Goal: Task Accomplishment & Management: Use online tool/utility

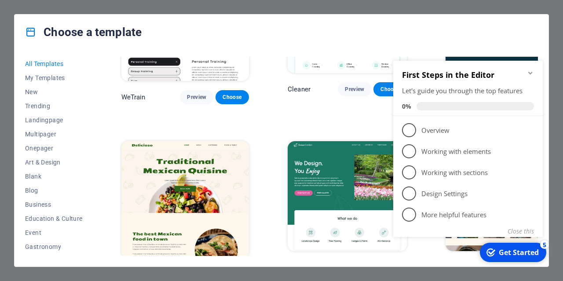
scroll to position [1183, 0]
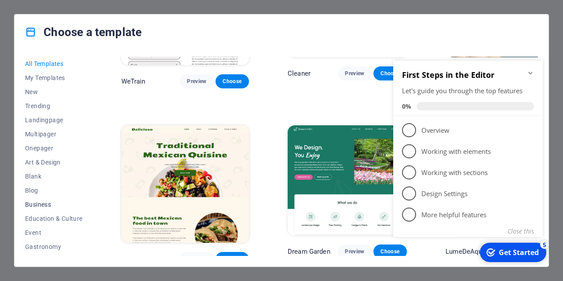
click at [48, 206] on span "Business" at bounding box center [54, 204] width 58 height 7
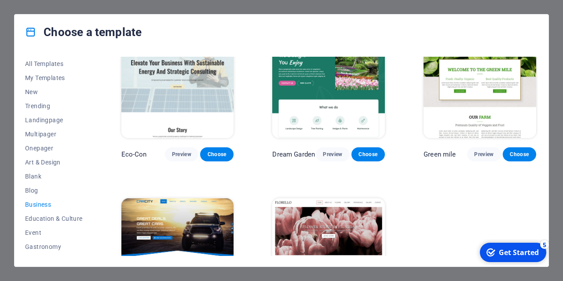
scroll to position [0, 0]
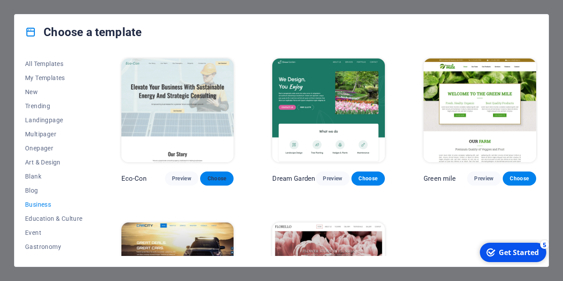
click at [221, 179] on span "Choose" at bounding box center [216, 178] width 19 height 7
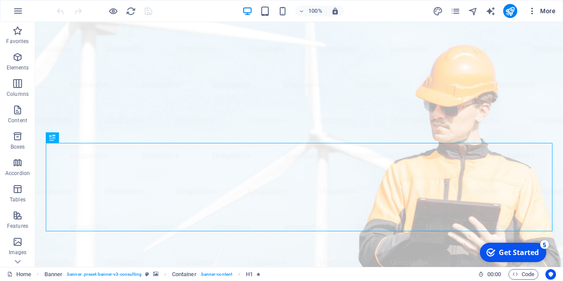
click at [0, 0] on span "More" at bounding box center [0, 0] width 0 height 0
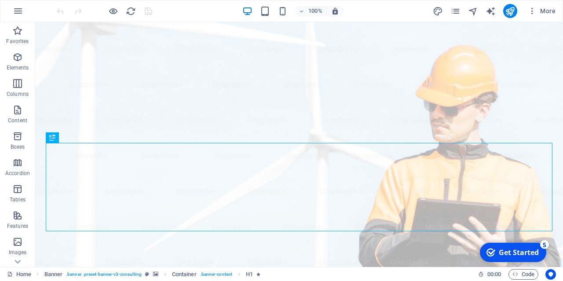
click at [516, 250] on div "Get Started" at bounding box center [519, 253] width 40 height 10
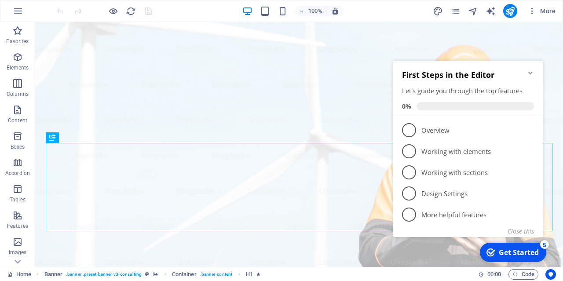
click at [530, 71] on icon "Minimize checklist" at bounding box center [530, 73] width 7 height 7
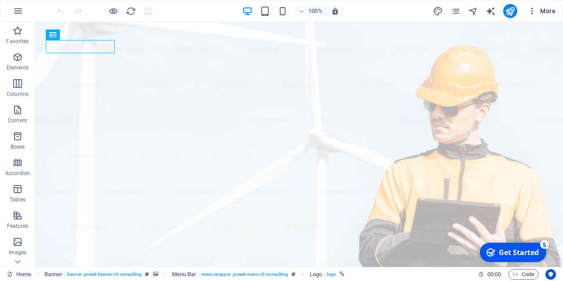
click at [0, 0] on span "More" at bounding box center [0, 0] width 0 height 0
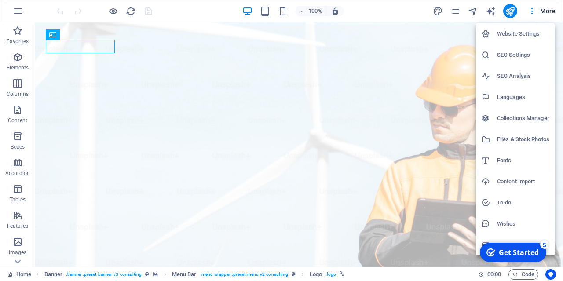
click at [0, 0] on div at bounding box center [0, 0] width 0 height 0
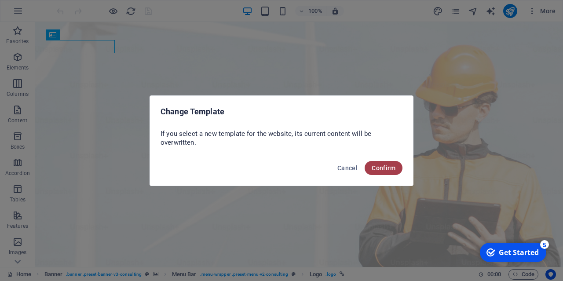
click at [386, 171] on span "Confirm" at bounding box center [384, 168] width 24 height 7
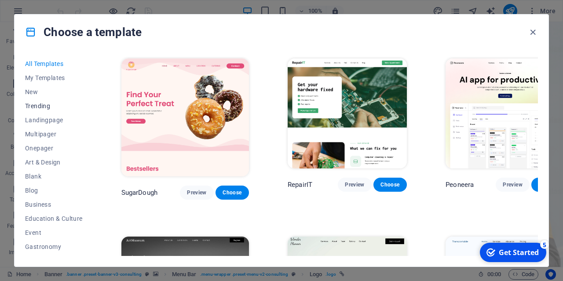
scroll to position [42, 0]
click at [57, 106] on span "Onepager" at bounding box center [54, 106] width 58 height 7
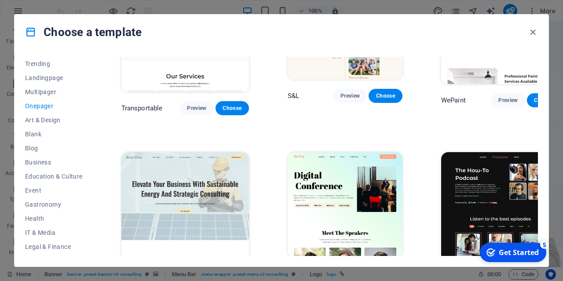
scroll to position [0, 0]
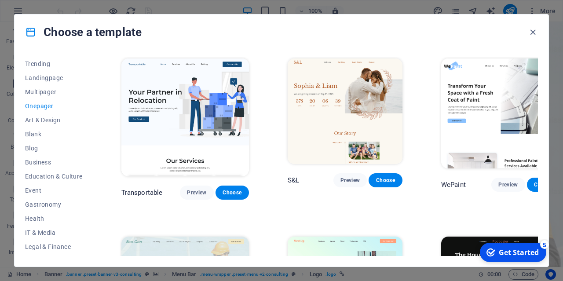
click at [46, 108] on span "Onepager" at bounding box center [54, 106] width 58 height 7
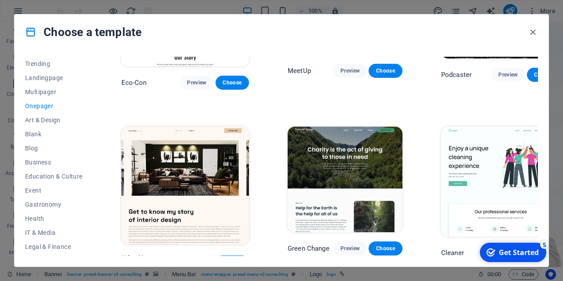
scroll to position [296, 0]
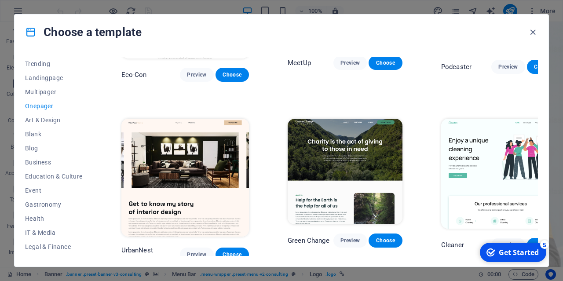
click at [330, 119] on img at bounding box center [345, 172] width 115 height 106
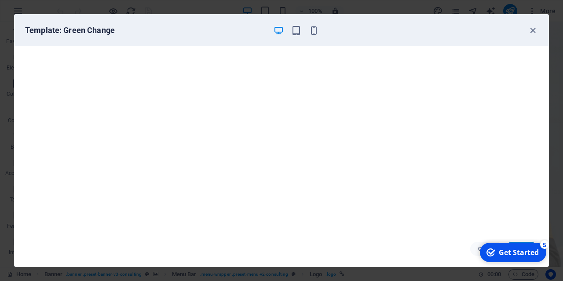
click at [535, 24] on div "Template: Green Change" at bounding box center [282, 31] width 534 height 32
click at [535, 29] on icon "button" at bounding box center [533, 31] width 10 height 10
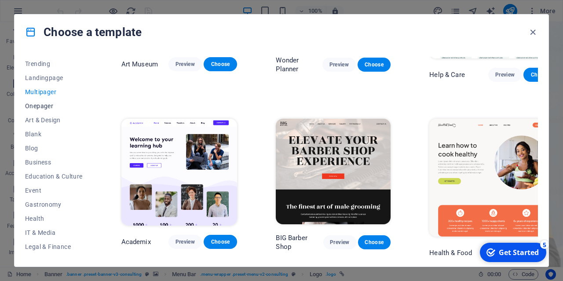
scroll to position [296, 0]
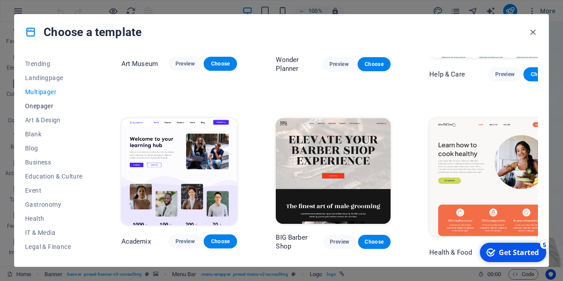
click at [0, 0] on button "Onepager" at bounding box center [0, 0] width 0 height 0
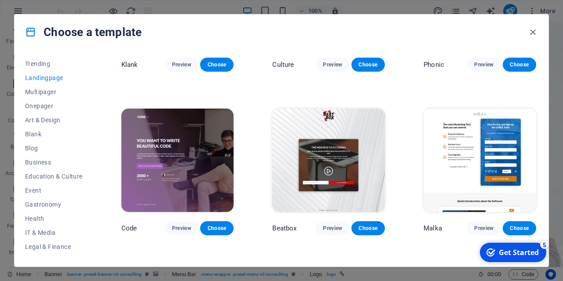
scroll to position [127, 0]
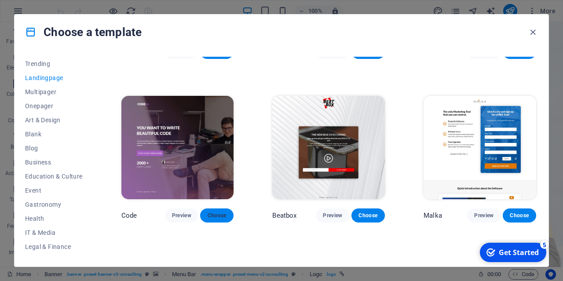
click at [222, 213] on span "Choose" at bounding box center [216, 215] width 19 height 7
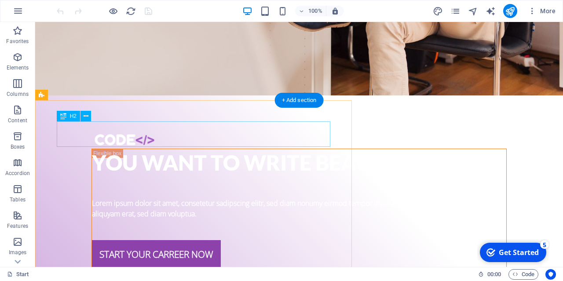
scroll to position [246, 0]
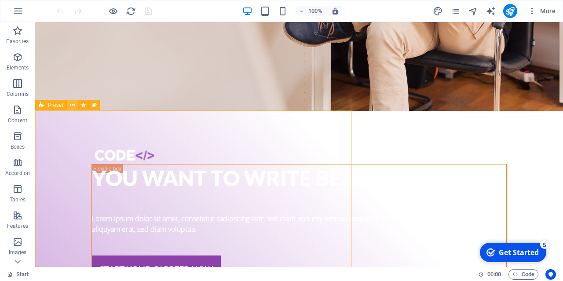
click at [72, 104] on icon at bounding box center [72, 105] width 5 height 9
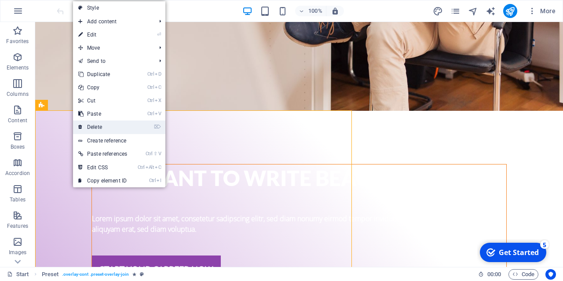
click at [101, 127] on link "⌦ Delete" at bounding box center [102, 127] width 59 height 13
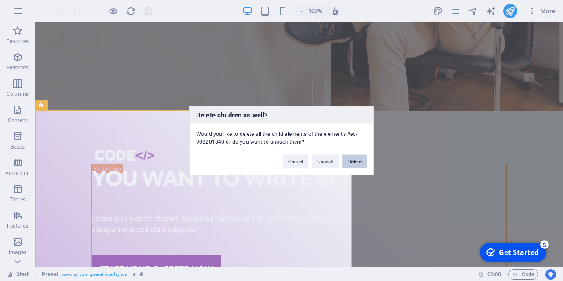
click at [360, 162] on button "Delete" at bounding box center [354, 160] width 25 height 13
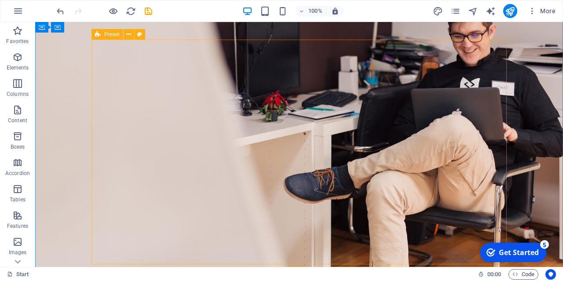
scroll to position [0, 0]
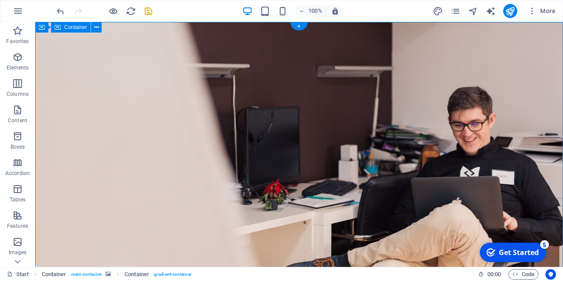
click at [301, 28] on div "+" at bounding box center [299, 26] width 17 height 8
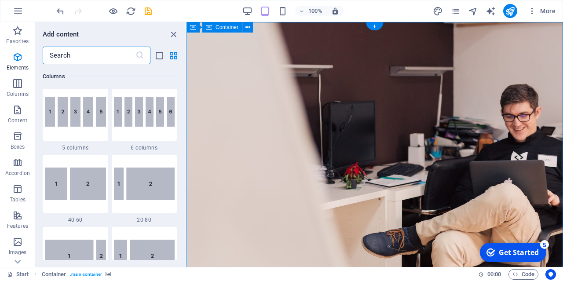
scroll to position [1540, 0]
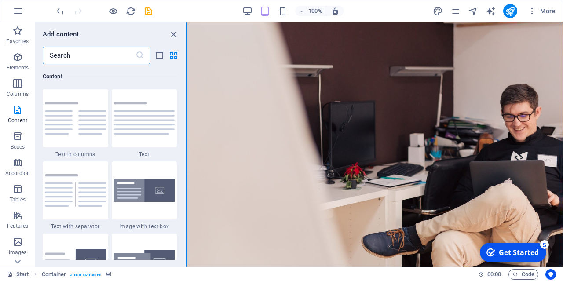
click at [179, 34] on div "Add content" at bounding box center [111, 34] width 150 height 11
click at [175, 34] on icon "close panel" at bounding box center [174, 34] width 10 height 10
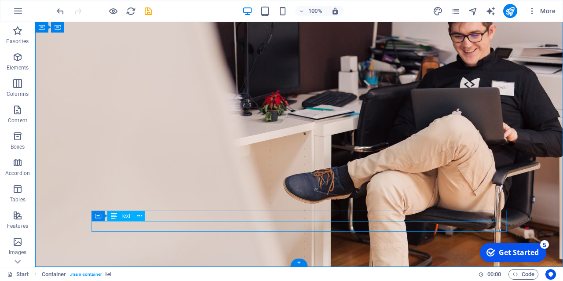
scroll to position [0, 0]
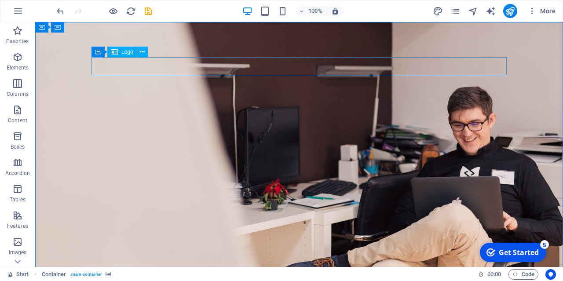
click at [126, 53] on span "Logo" at bounding box center [127, 51] width 12 height 5
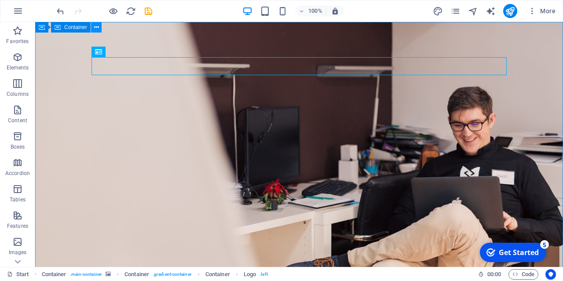
click at [99, 28] on button at bounding box center [96, 27] width 11 height 11
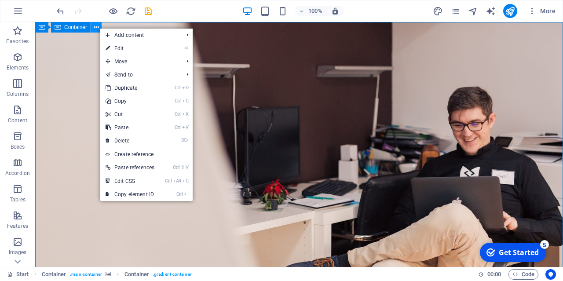
click at [98, 28] on icon at bounding box center [96, 27] width 5 height 9
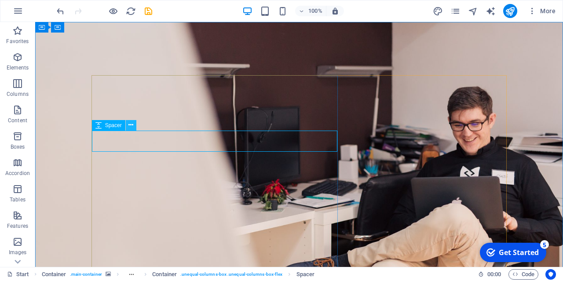
click at [129, 125] on icon at bounding box center [131, 125] width 5 height 9
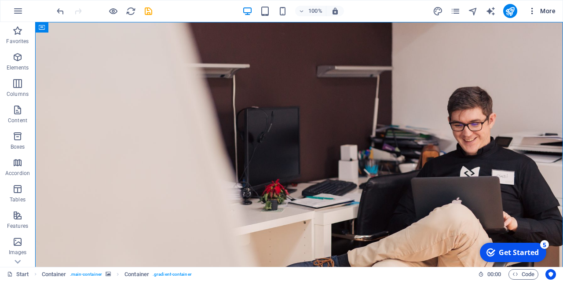
click at [547, 11] on span "More" at bounding box center [542, 11] width 28 height 9
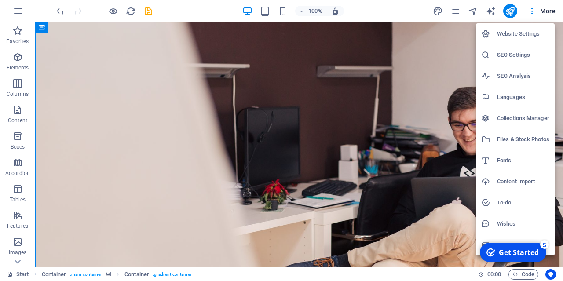
click at [513, 143] on h6 "Files & Stock Photos" at bounding box center [523, 139] width 52 height 11
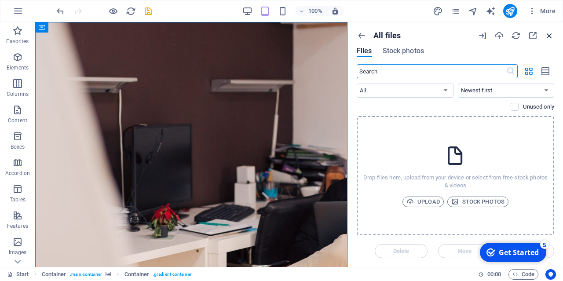
click at [551, 35] on icon "button" at bounding box center [550, 36] width 10 height 10
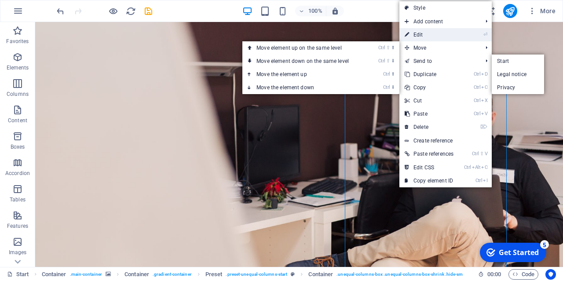
click at [425, 30] on link "⏎ Edit" at bounding box center [429, 34] width 59 height 13
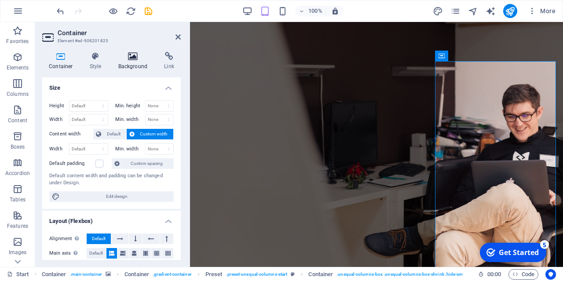
click at [130, 56] on icon at bounding box center [133, 56] width 43 height 9
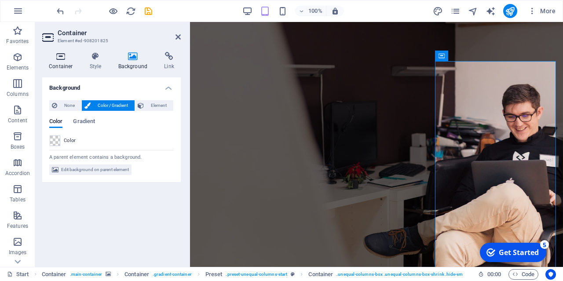
click at [59, 63] on h4 "Container" at bounding box center [62, 61] width 41 height 18
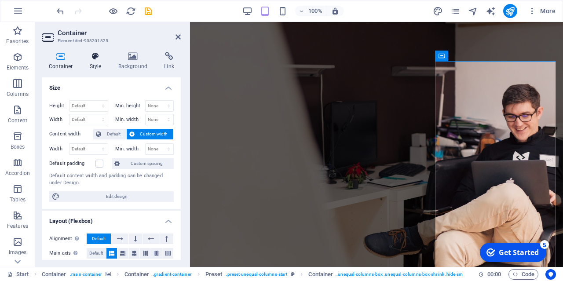
click at [96, 62] on h4 "Style" at bounding box center [97, 61] width 29 height 18
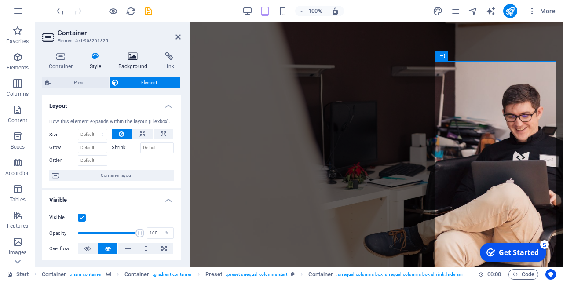
click at [129, 60] on icon at bounding box center [133, 56] width 43 height 9
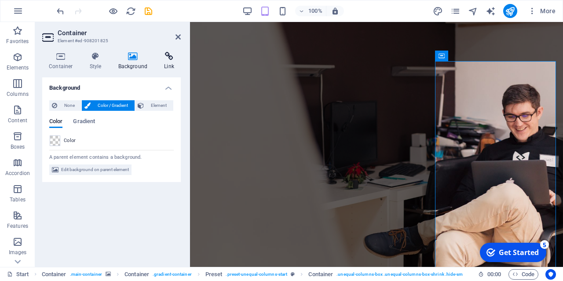
click at [180, 62] on h4 "Link" at bounding box center [169, 61] width 23 height 18
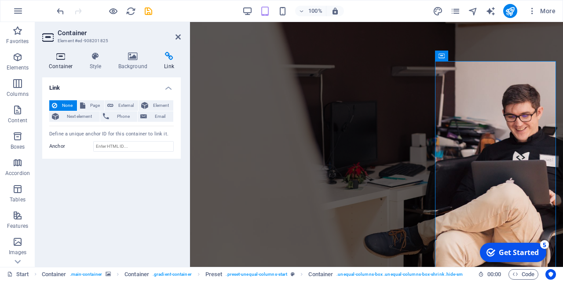
click at [64, 59] on icon at bounding box center [60, 56] width 37 height 9
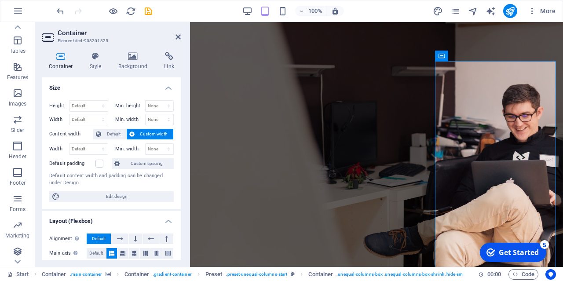
scroll to position [151, 0]
click at [18, 98] on span "Images" at bounding box center [17, 96] width 35 height 21
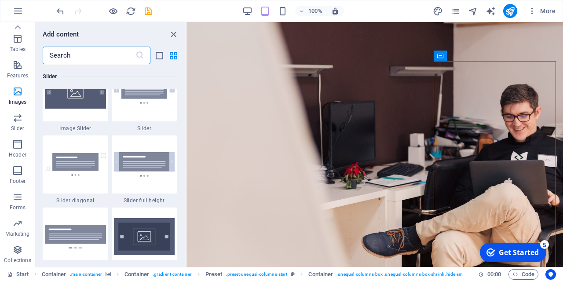
scroll to position [5012, 0]
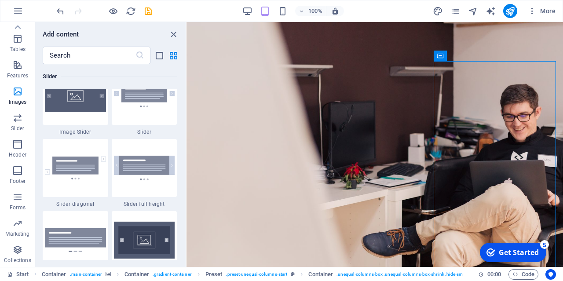
click at [77, 18] on img at bounding box center [75, 2] width 61 height 33
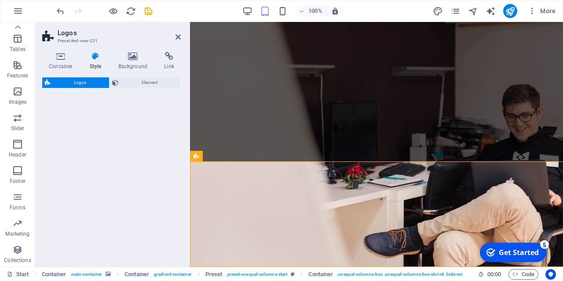
scroll to position [151, 0]
select select "rem"
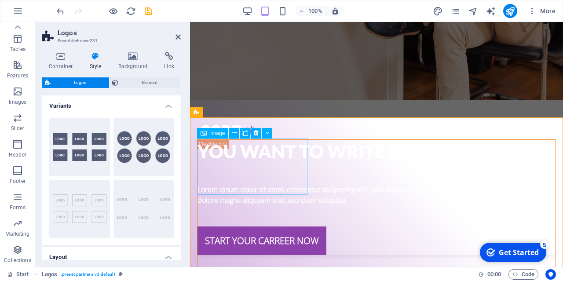
scroll to position [222, 0]
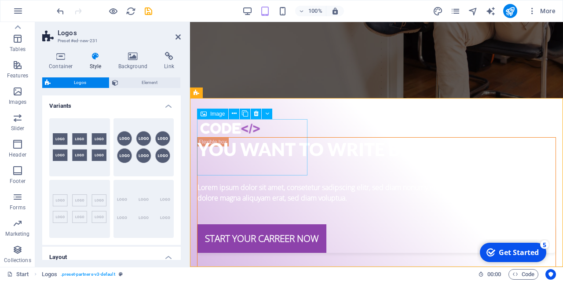
click at [212, 114] on span "Image" at bounding box center [217, 113] width 15 height 5
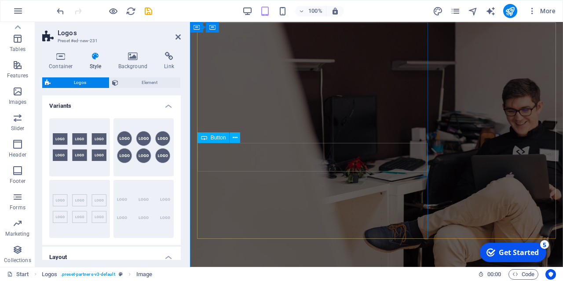
scroll to position [0, 0]
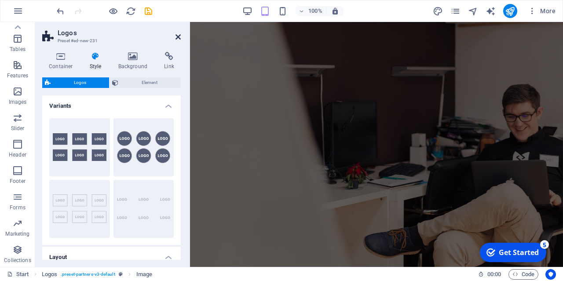
click at [179, 35] on icon at bounding box center [178, 36] width 5 height 7
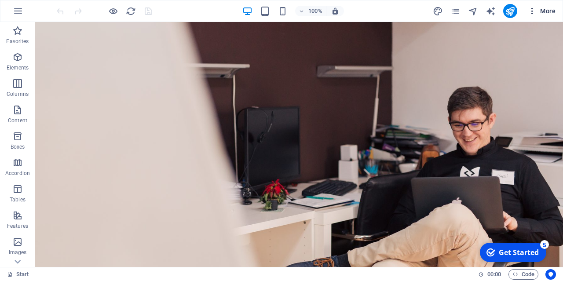
click at [544, 8] on span "More" at bounding box center [542, 11] width 28 height 9
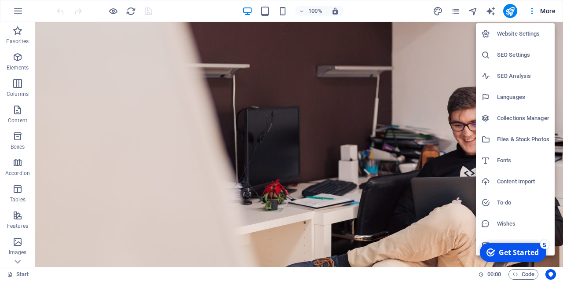
click at [439, 41] on div at bounding box center [281, 140] width 563 height 281
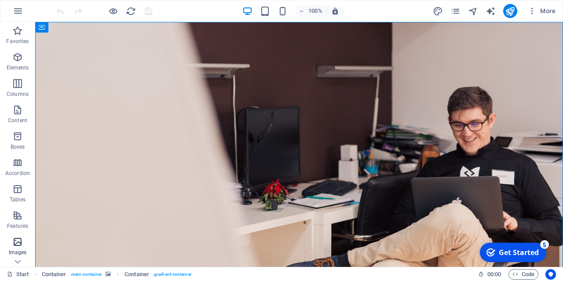
click at [20, 253] on p "Images" at bounding box center [18, 252] width 18 height 7
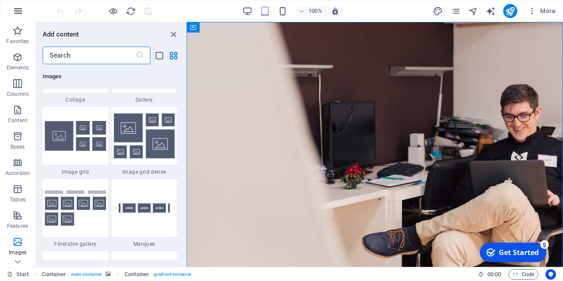
click at [18, 9] on icon "button" at bounding box center [18, 11] width 11 height 11
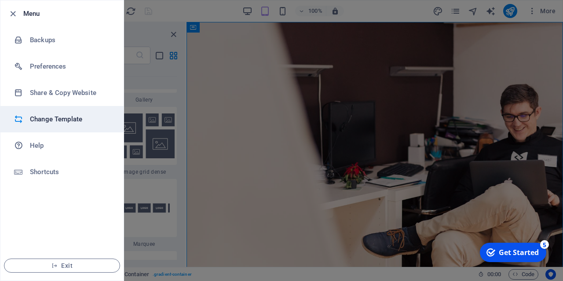
click at [66, 120] on h6 "Change Template" at bounding box center [70, 119] width 81 height 11
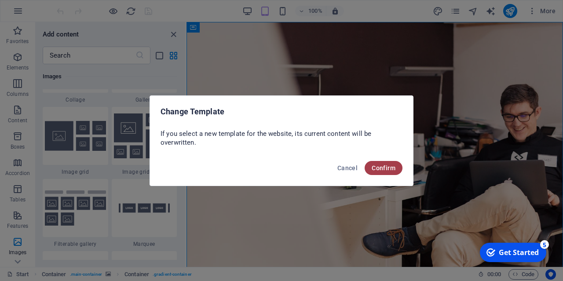
click at [389, 169] on span "Confirm" at bounding box center [384, 168] width 24 height 7
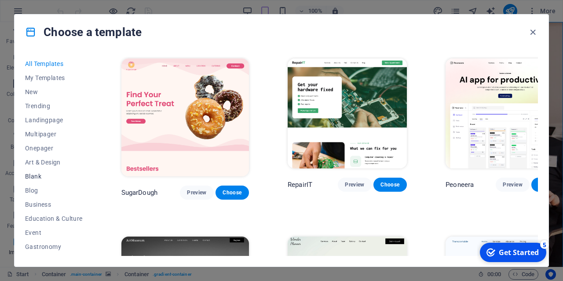
click at [55, 174] on span "Blank" at bounding box center [54, 176] width 58 height 7
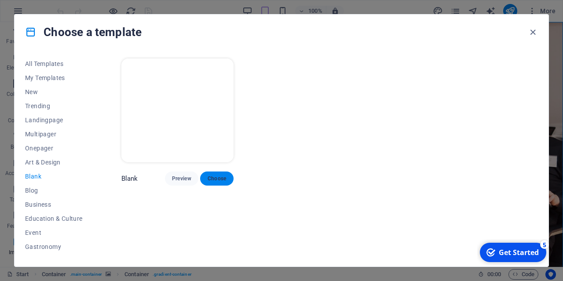
click at [222, 181] on span "Choose" at bounding box center [216, 178] width 19 height 7
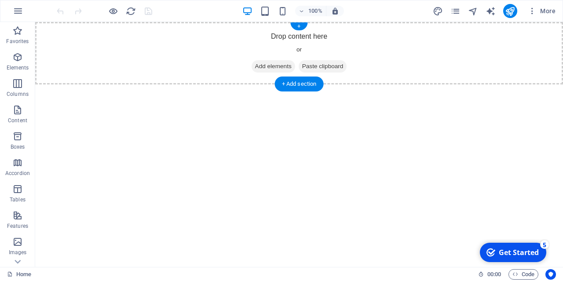
click at [310, 36] on div "Drop content here or Add elements Paste clipboard" at bounding box center [299, 53] width 528 height 63
click at [302, 26] on div "+" at bounding box center [299, 26] width 17 height 8
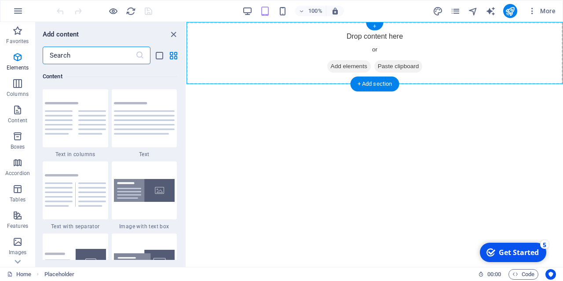
scroll to position [1540, 0]
click at [494, 47] on div "Drop content here or Add elements Paste clipboard" at bounding box center [375, 53] width 377 height 63
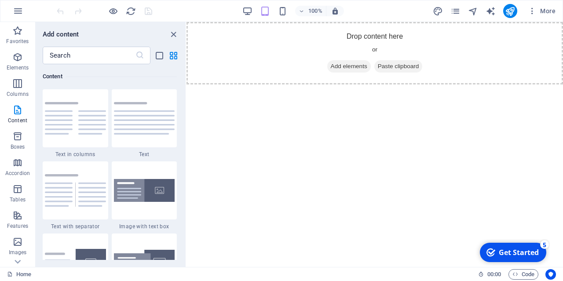
click at [165, 33] on div "Add content" at bounding box center [111, 34] width 150 height 11
click at [179, 34] on div "Add content" at bounding box center [111, 34] width 150 height 11
drag, startPoint x: 176, startPoint y: 34, endPoint x: 194, endPoint y: 30, distance: 18.4
click at [176, 34] on icon "close panel" at bounding box center [174, 34] width 10 height 10
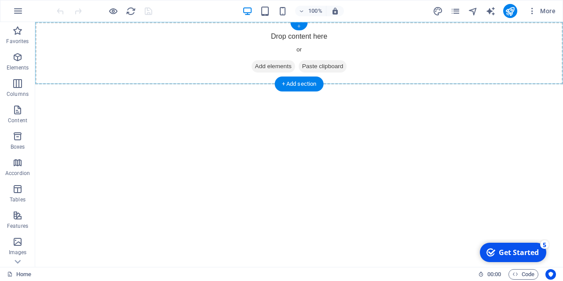
click at [296, 26] on div "+" at bounding box center [299, 26] width 17 height 8
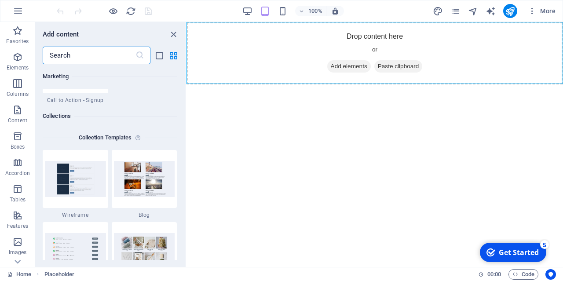
scroll to position [8032, 0]
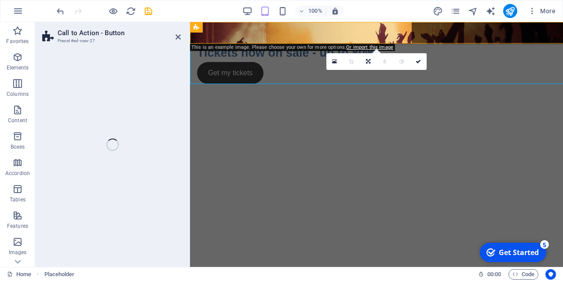
select select "rem"
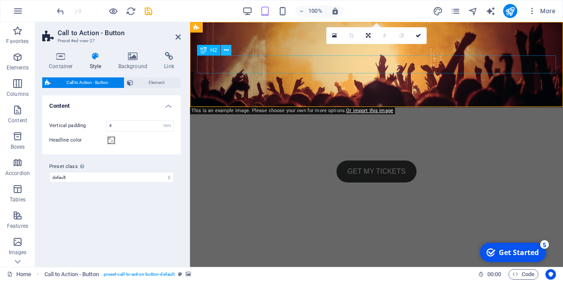
click at [228, 47] on icon at bounding box center [226, 50] width 5 height 9
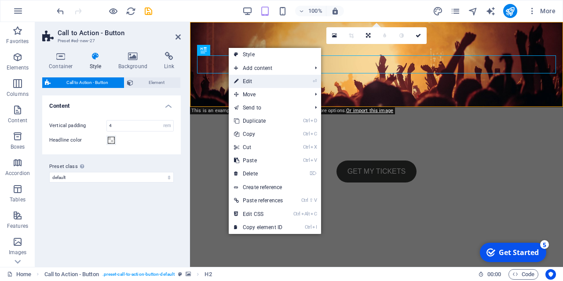
click at [260, 81] on link "⏎ Edit" at bounding box center [258, 81] width 59 height 13
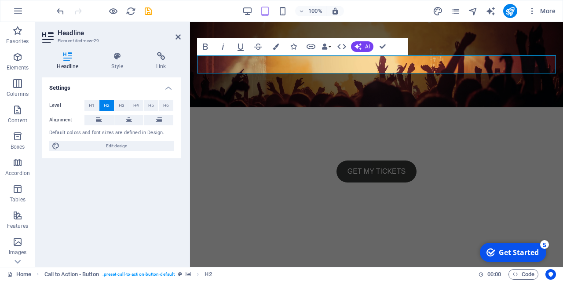
click at [260, 81] on figure at bounding box center [376, 64] width 373 height 85
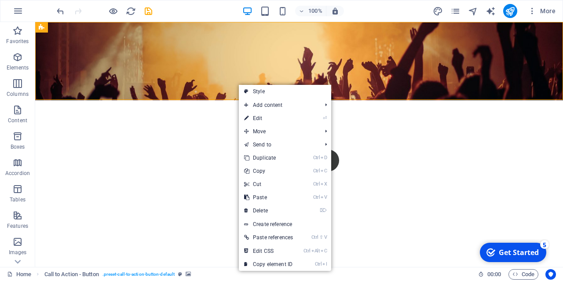
click at [217, 84] on figure at bounding box center [299, 61] width 528 height 78
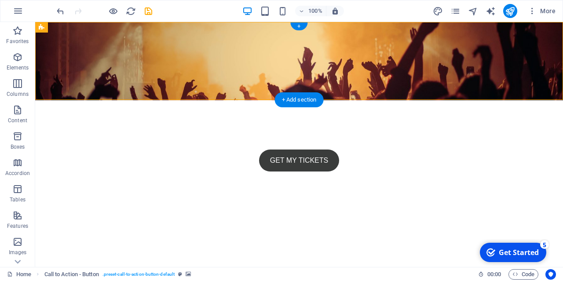
click at [348, 83] on figure at bounding box center [299, 61] width 528 height 78
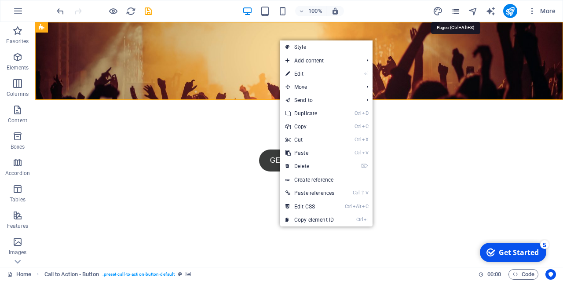
click at [458, 11] on icon "pages" at bounding box center [456, 11] width 10 height 10
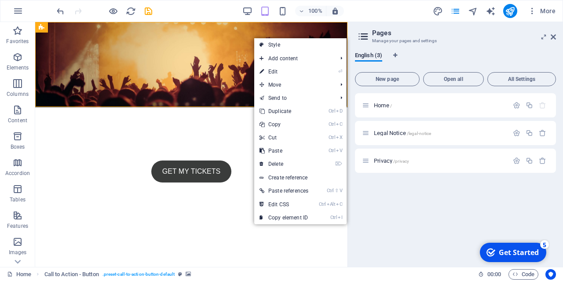
click at [122, 157] on html "Skip to main content Tickets now on sale - up to 80% Get my tickets" at bounding box center [191, 116] width 313 height 189
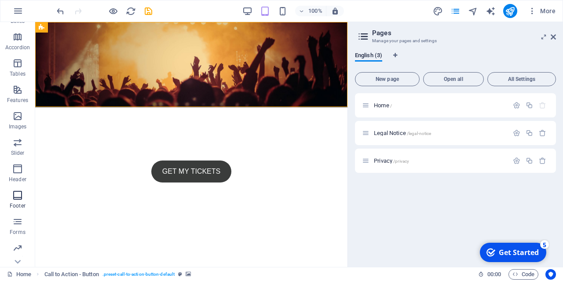
scroll to position [127, 0]
click at [16, 122] on span "Images" at bounding box center [17, 120] width 35 height 21
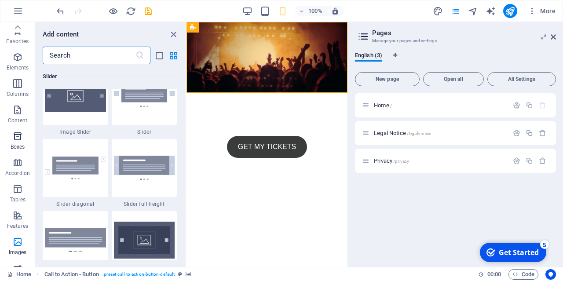
scroll to position [0, 0]
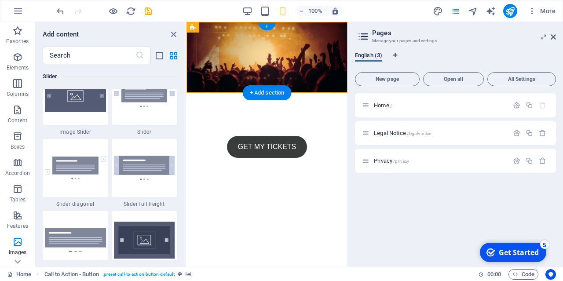
click at [263, 68] on figure at bounding box center [267, 57] width 161 height 71
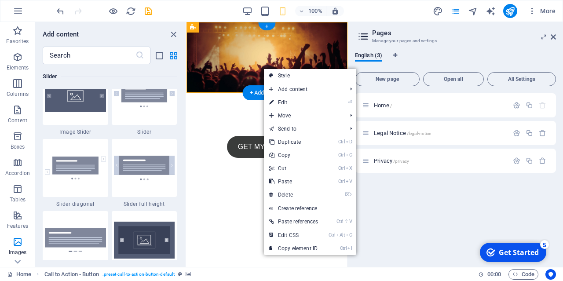
click at [258, 68] on figure at bounding box center [267, 57] width 161 height 71
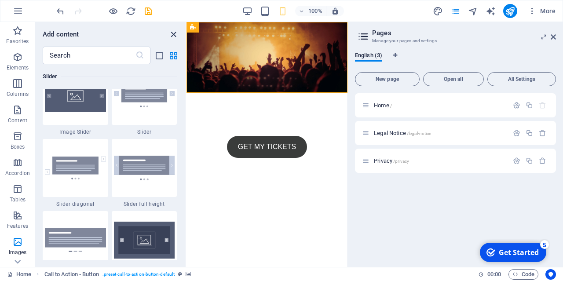
click at [176, 32] on icon "close panel" at bounding box center [174, 34] width 10 height 10
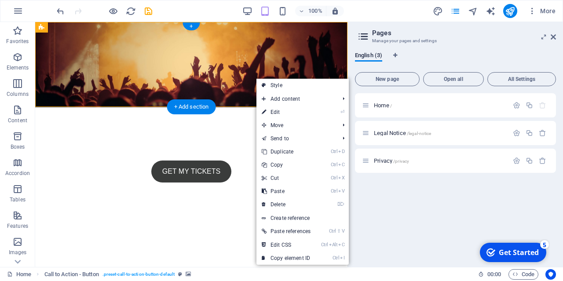
click at [253, 78] on figure at bounding box center [191, 64] width 313 height 85
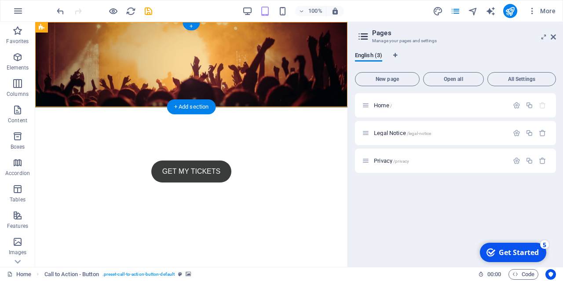
click at [76, 91] on figure at bounding box center [191, 64] width 313 height 85
click at [86, 40] on figure at bounding box center [191, 64] width 313 height 85
click at [122, 35] on figure at bounding box center [191, 64] width 313 height 85
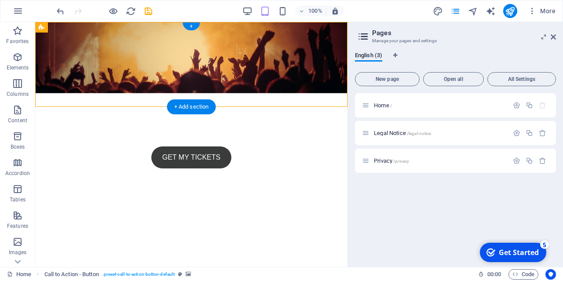
select select "rem"
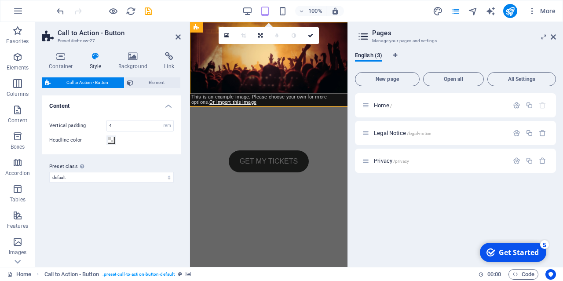
type input "3"
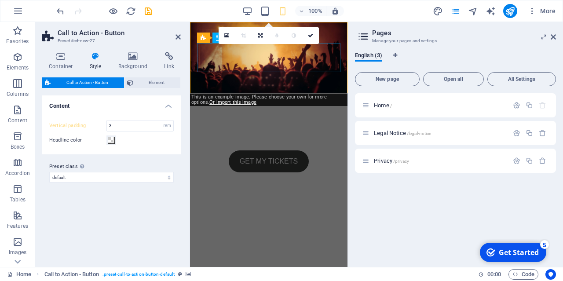
click at [294, 114] on div "Tickets now on sale - up to 80%" at bounding box center [268, 128] width 143 height 29
click at [136, 60] on icon at bounding box center [133, 56] width 43 height 9
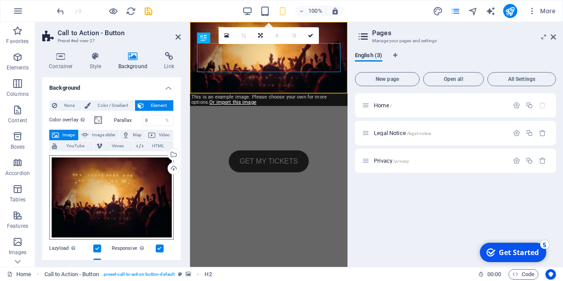
click at [141, 180] on div "Drag files here, click to choose files or select files from Files or our free s…" at bounding box center [111, 197] width 125 height 85
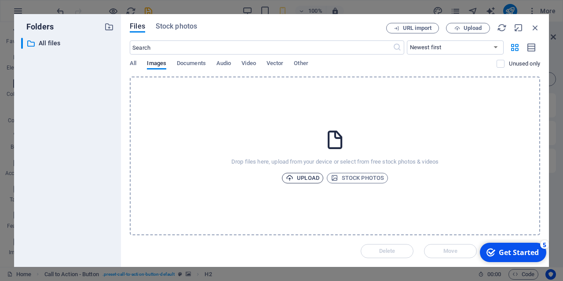
click at [302, 177] on span "Upload" at bounding box center [302, 178] width 33 height 11
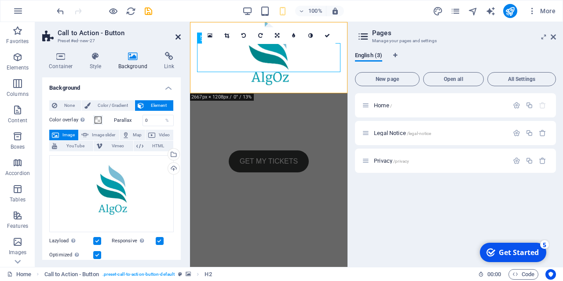
click at [178, 37] on icon at bounding box center [178, 36] width 5 height 7
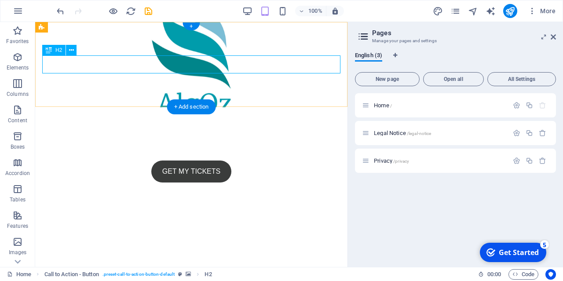
click at [249, 136] on div "Tickets now on sale - up to 80%" at bounding box center [191, 145] width 298 height 18
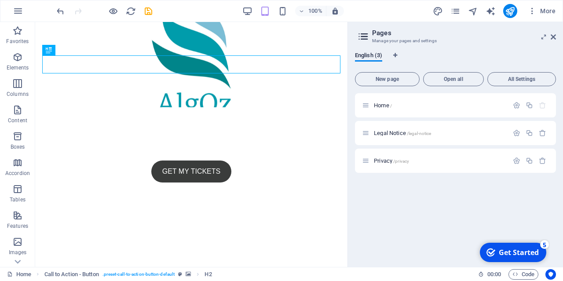
click at [233, 107] on figure at bounding box center [191, 64] width 313 height 85
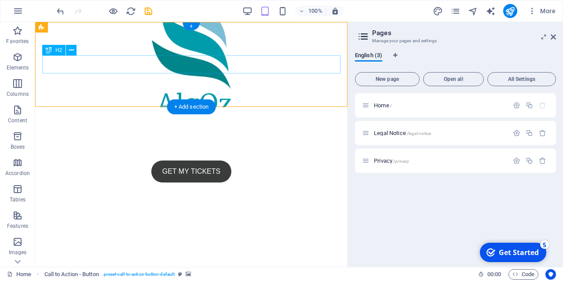
click at [186, 136] on div "Tickets now on sale - up to 80%" at bounding box center [191, 145] width 298 height 18
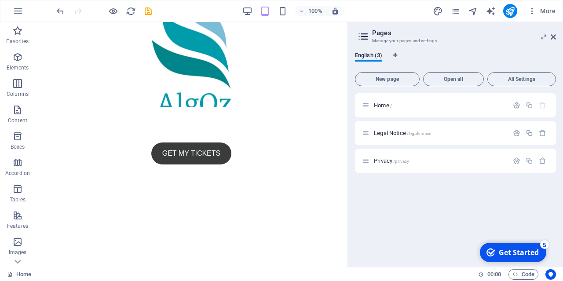
click at [273, 152] on html "Skip to main content Get my tickets" at bounding box center [191, 107] width 313 height 171
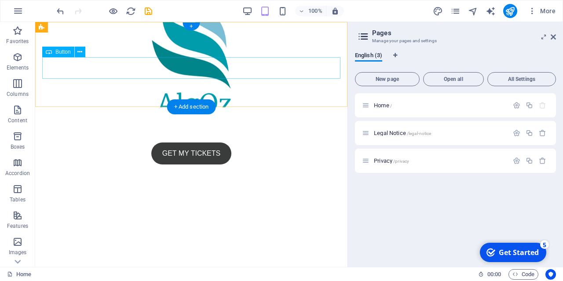
click at [201, 143] on div "Get my tickets" at bounding box center [191, 154] width 298 height 22
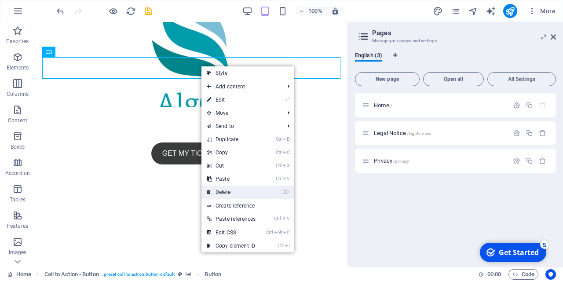
click at [236, 190] on link "⌦ Delete" at bounding box center [231, 192] width 59 height 13
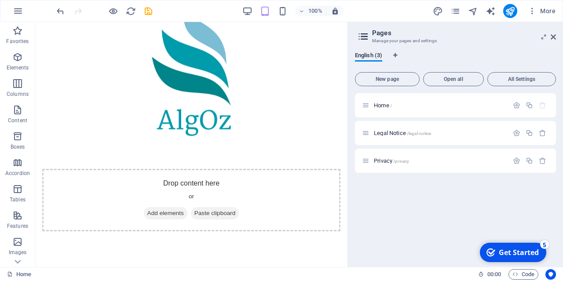
click at [228, 182] on html "Skip to main content Drop content here or Add elements Paste clipboard" at bounding box center [191, 141] width 313 height 238
click at [272, 124] on figure at bounding box center [191, 81] width 313 height 119
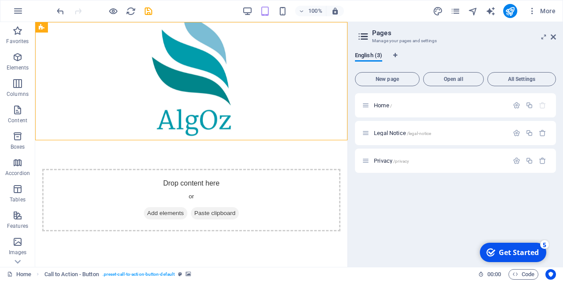
click at [289, 162] on html "Skip to main content Drop content here or Add elements Paste clipboard" at bounding box center [191, 141] width 313 height 238
click at [555, 35] on icon at bounding box center [553, 36] width 5 height 7
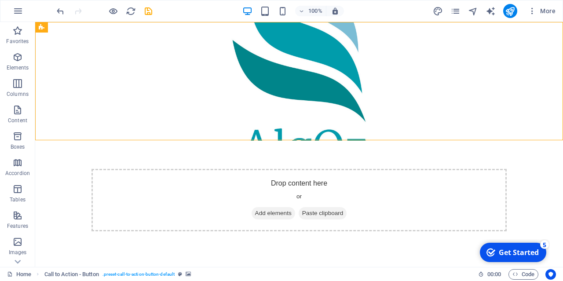
click at [242, 192] on html "Skip to main content Drop content here or Add elements Paste clipboard" at bounding box center [299, 141] width 528 height 238
drag, startPoint x: 235, startPoint y: 140, endPoint x: 238, endPoint y: 160, distance: 19.7
click at [238, 160] on html "Skip to main content Drop content here or Add elements Paste clipboard" at bounding box center [299, 141] width 528 height 238
click at [332, 81] on figure at bounding box center [299, 81] width 528 height 119
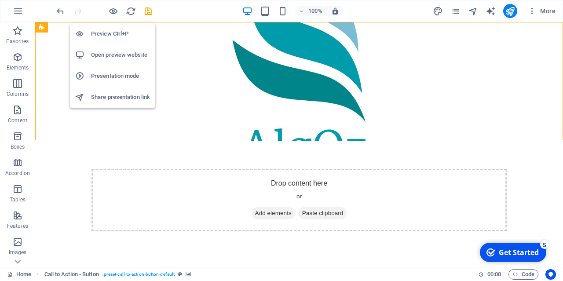
click at [110, 34] on h6 "Preview Ctrl+P" at bounding box center [120, 34] width 59 height 11
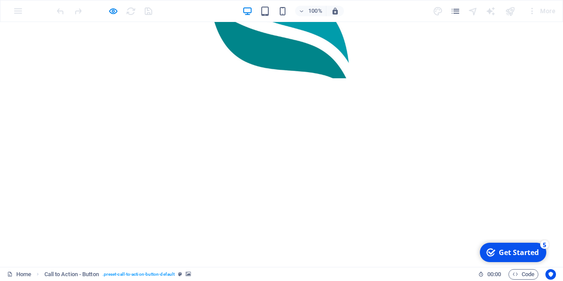
click at [256, 56] on div at bounding box center [281, 50] width 563 height 56
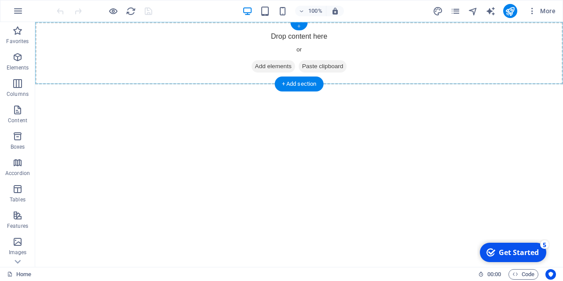
click at [298, 25] on div "+" at bounding box center [299, 26] width 17 height 8
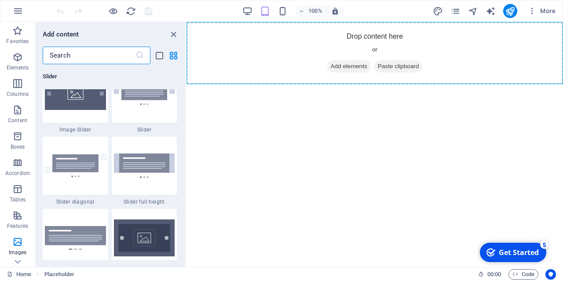
scroll to position [4972, 0]
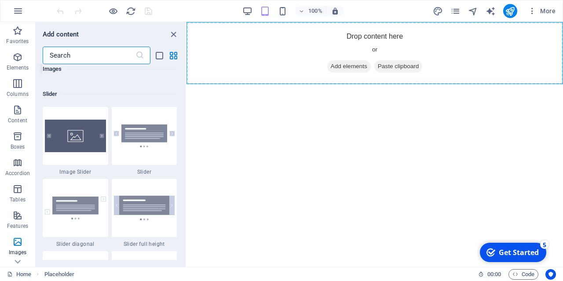
click at [97, 59] on img at bounding box center [75, 42] width 61 height 33
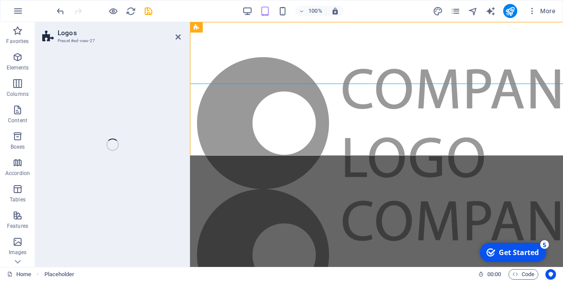
select select "rem"
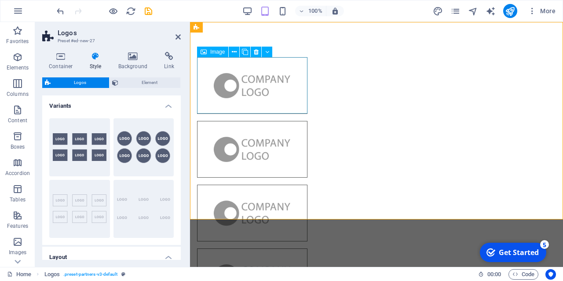
click at [265, 78] on figure at bounding box center [252, 85] width 110 height 57
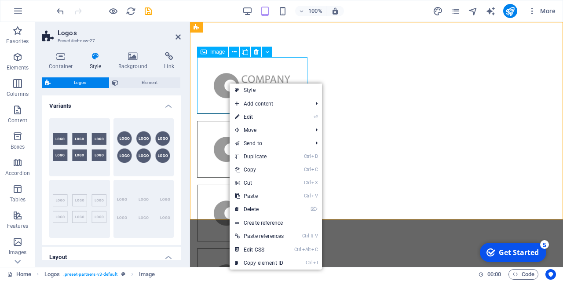
click at [265, 73] on figure at bounding box center [252, 85] width 110 height 57
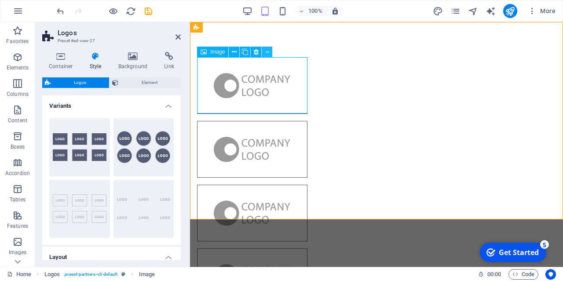
click at [270, 52] on button at bounding box center [267, 52] width 11 height 11
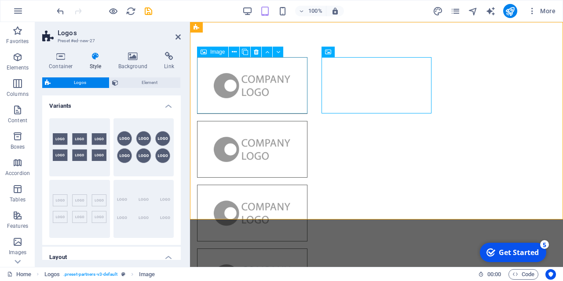
click at [261, 78] on figure at bounding box center [252, 85] width 110 height 57
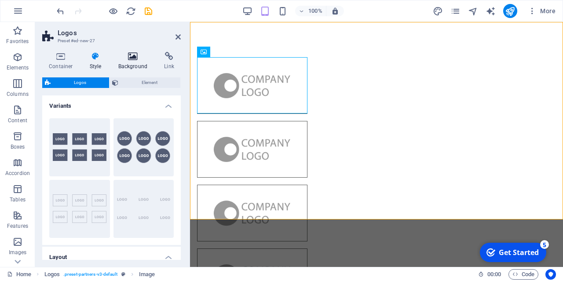
click at [130, 57] on icon at bounding box center [133, 56] width 43 height 9
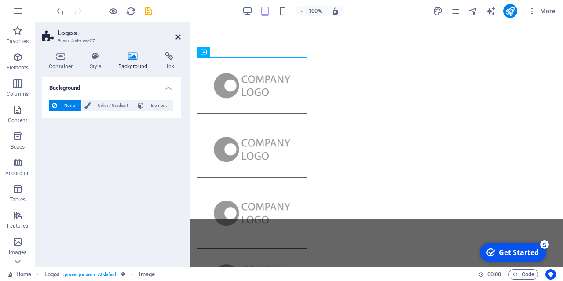
click at [178, 37] on icon at bounding box center [178, 36] width 5 height 7
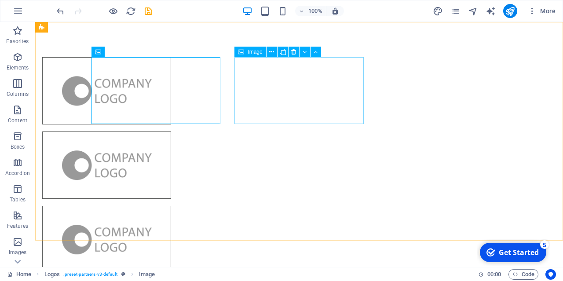
click at [253, 51] on span "Image" at bounding box center [255, 51] width 15 height 5
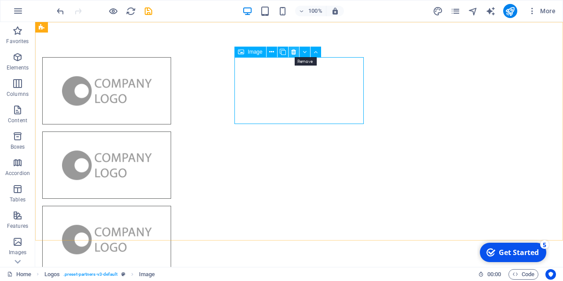
click at [295, 51] on icon at bounding box center [293, 52] width 5 height 9
click at [296, 51] on icon at bounding box center [293, 52] width 5 height 9
click at [297, 53] on button at bounding box center [294, 52] width 11 height 11
click at [296, 54] on icon at bounding box center [293, 52] width 5 height 9
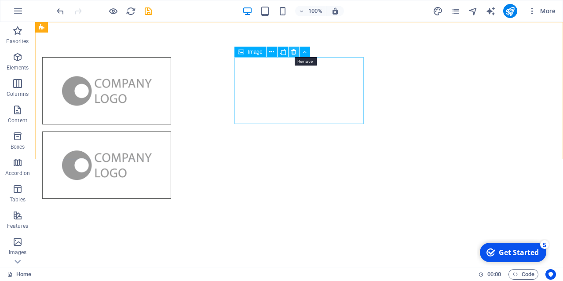
click at [294, 52] on icon at bounding box center [293, 52] width 5 height 9
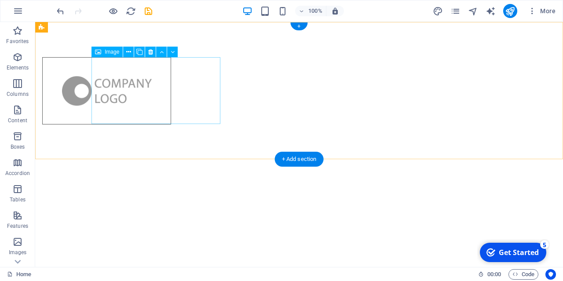
click at [162, 88] on figure at bounding box center [106, 90] width 129 height 67
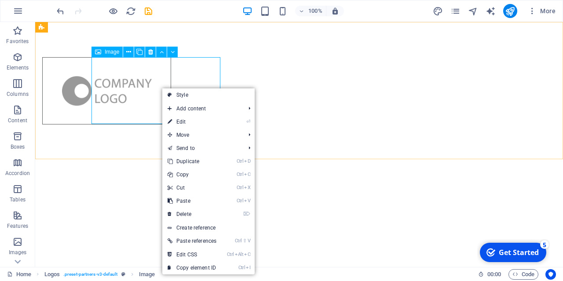
click at [108, 53] on span "Image" at bounding box center [112, 51] width 15 height 5
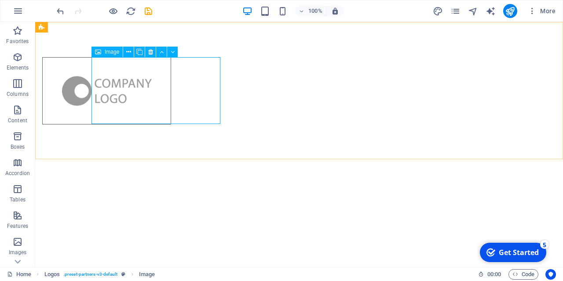
click at [99, 53] on icon at bounding box center [98, 52] width 6 height 11
click at [133, 68] on figure at bounding box center [106, 90] width 129 height 67
click at [132, 52] on button at bounding box center [128, 52] width 11 height 11
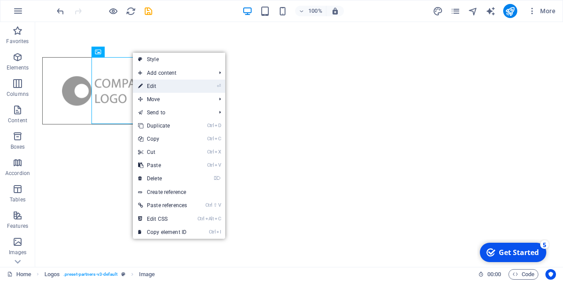
click at [170, 86] on link "⏎ Edit" at bounding box center [162, 86] width 59 height 13
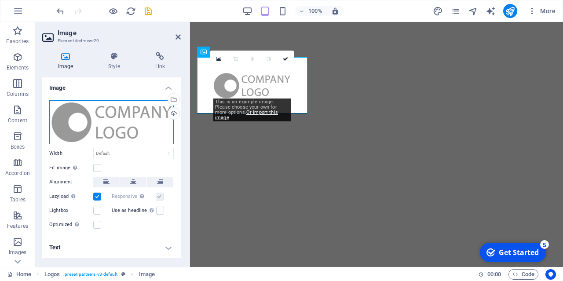
click at [142, 114] on div "Drag files here, click to choose files or select files from Files or our free s…" at bounding box center [111, 122] width 125 height 44
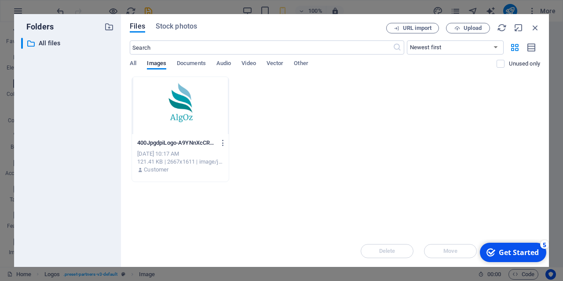
click at [199, 113] on div at bounding box center [180, 105] width 97 height 57
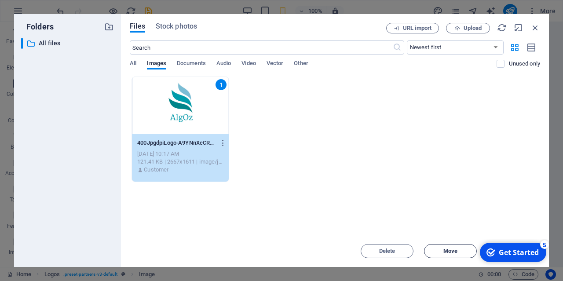
click at [467, 255] on button "Move" at bounding box center [450, 251] width 53 height 14
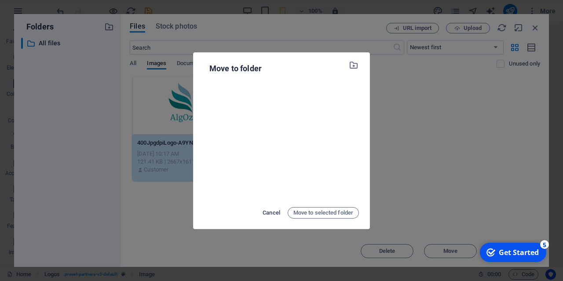
click at [272, 213] on span "Cancel" at bounding box center [272, 213] width 18 height 11
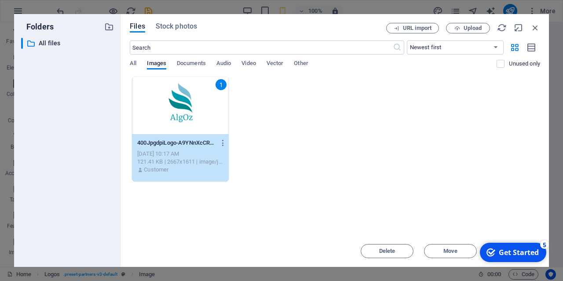
click at [176, 110] on div "1" at bounding box center [180, 105] width 97 height 57
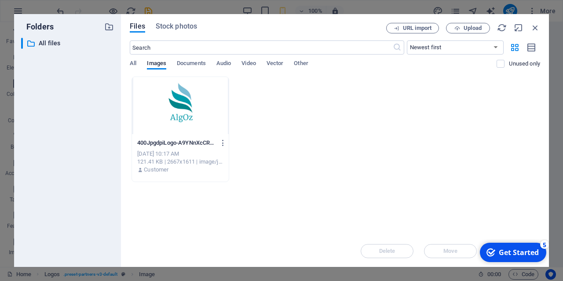
click at [176, 110] on div at bounding box center [180, 105] width 97 height 57
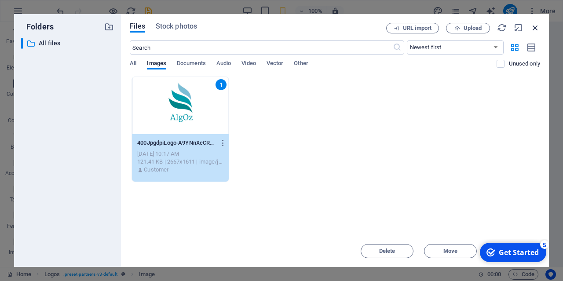
click at [536, 25] on icon "button" at bounding box center [536, 28] width 10 height 10
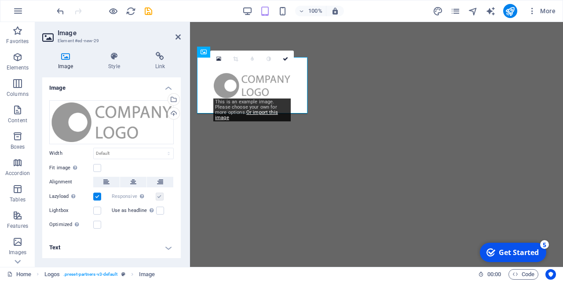
click at [174, 34] on h2 "Image" at bounding box center [119, 33] width 123 height 8
click at [179, 36] on icon at bounding box center [178, 36] width 5 height 7
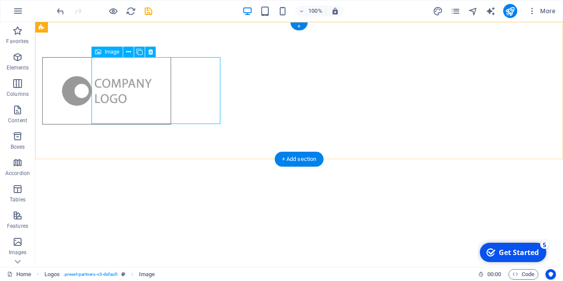
click at [170, 97] on figure at bounding box center [106, 90] width 129 height 67
click at [191, 56] on div at bounding box center [299, 91] width 528 height 138
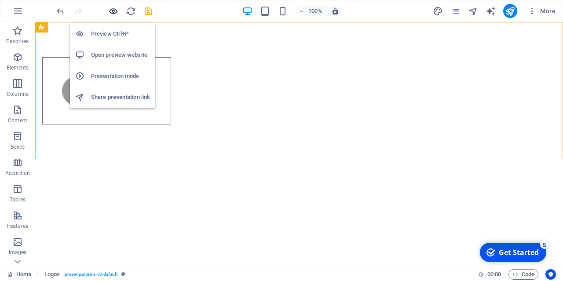
click at [115, 11] on icon "button" at bounding box center [113, 11] width 10 height 10
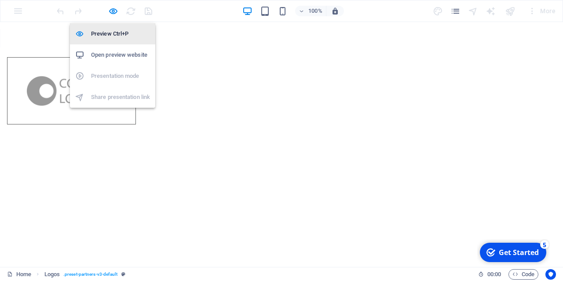
click at [116, 34] on h6 "Preview Ctrl+P" at bounding box center [120, 34] width 59 height 11
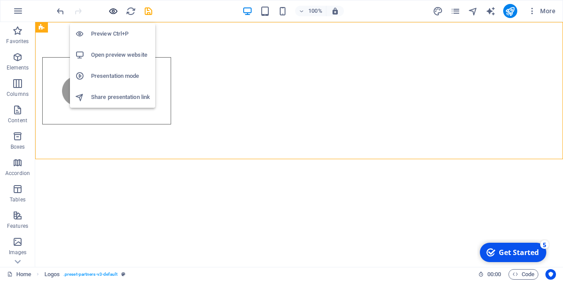
click at [110, 10] on icon "button" at bounding box center [113, 11] width 10 height 10
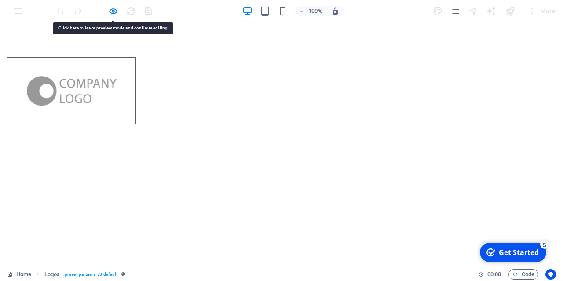
click at [117, 99] on img at bounding box center [72, 90] width 90 height 29
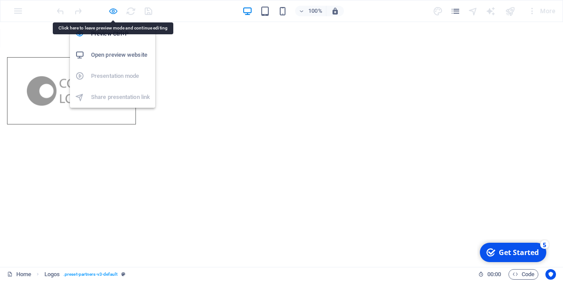
click at [114, 10] on icon "button" at bounding box center [113, 11] width 10 height 10
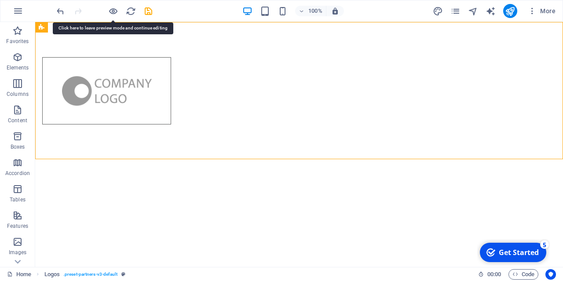
click at [184, 160] on html "Skip to main content" at bounding box center [299, 91] width 528 height 138
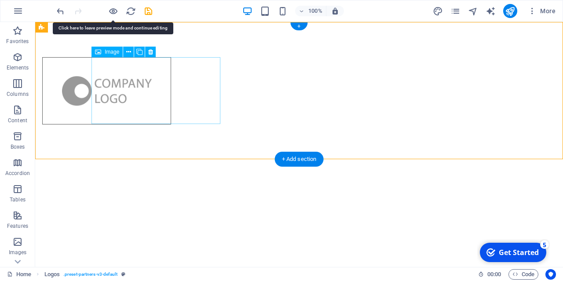
click at [162, 110] on figure at bounding box center [106, 90] width 129 height 67
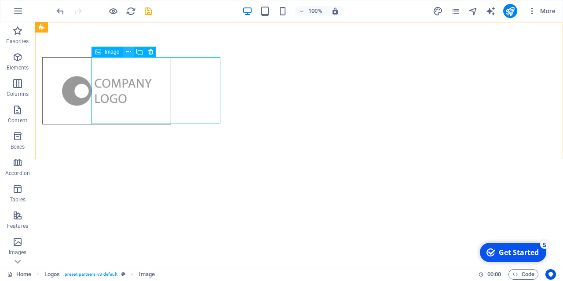
click at [129, 50] on icon at bounding box center [128, 52] width 5 height 9
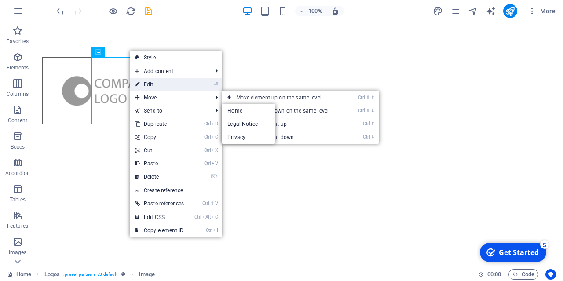
click at [171, 82] on link "⏎ Edit" at bounding box center [159, 84] width 59 height 13
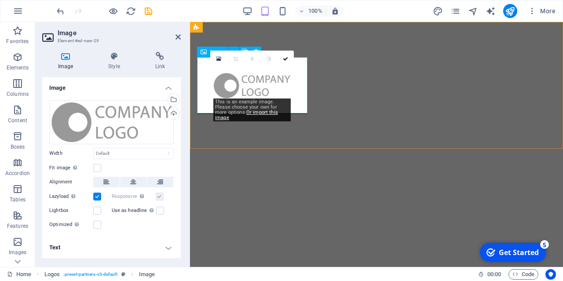
click at [273, 81] on figure at bounding box center [252, 85] width 110 height 57
click at [220, 57] on icon at bounding box center [219, 59] width 5 height 6
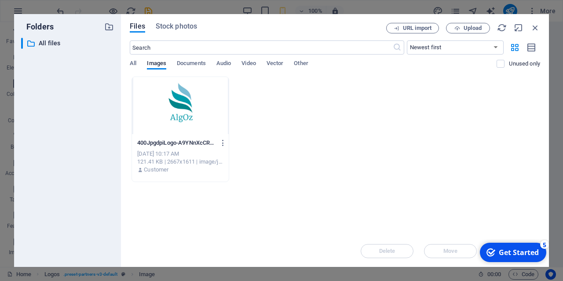
click at [203, 95] on div at bounding box center [180, 105] width 97 height 57
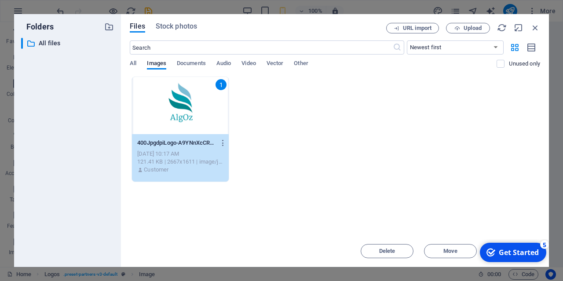
click at [544, 249] on div "5" at bounding box center [545, 244] width 9 height 9
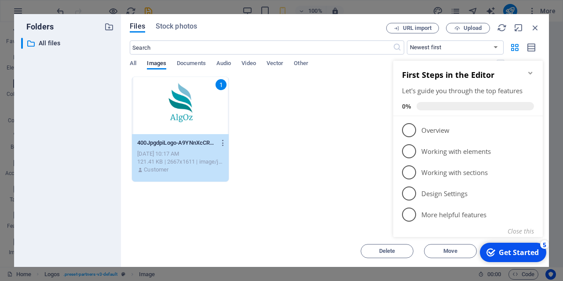
click at [375, 178] on div "1 400JpgdpiLogo-A9YNnXcCRw_2_T-9SL_7Mw.jpg 400JpgdpiLogo-A9YNnXcCRw_2_T-9SL_7Mw…" at bounding box center [335, 130] width 411 height 106
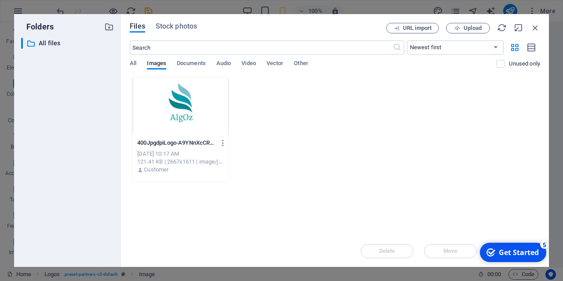
click at [194, 114] on div at bounding box center [180, 105] width 97 height 57
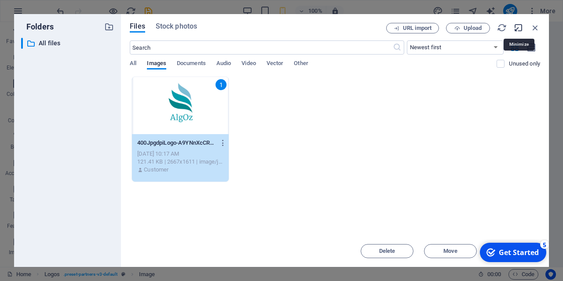
click at [519, 26] on icon "button" at bounding box center [519, 28] width 10 height 10
select select "image"
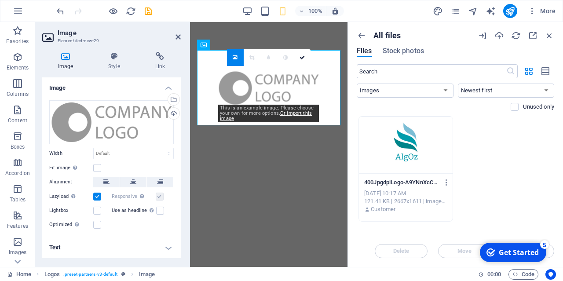
click at [551, 253] on div "Delete Move Insert" at bounding box center [456, 246] width 198 height 23
click at [546, 247] on div "5" at bounding box center [545, 244] width 9 height 9
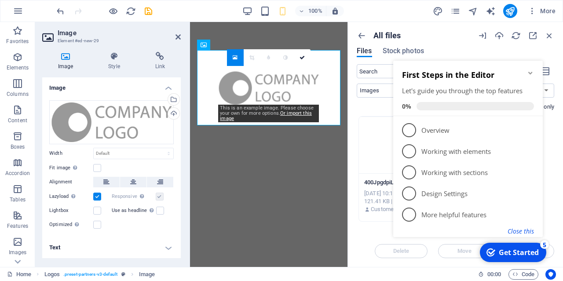
click at [518, 232] on button "Close this" at bounding box center [521, 231] width 26 height 8
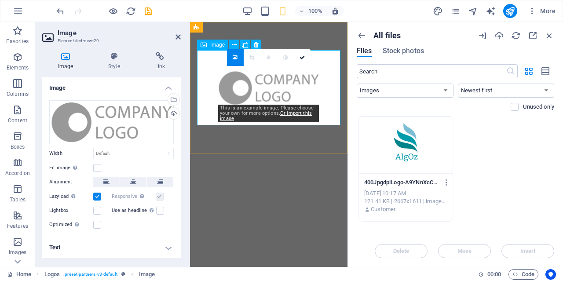
click at [318, 71] on figure at bounding box center [268, 87] width 143 height 75
click at [378, 114] on div "​ All Images Documents Audio Video Vector Other Newest first Oldest first Name …" at bounding box center [456, 90] width 198 height 52
click at [406, 140] on div at bounding box center [406, 145] width 94 height 57
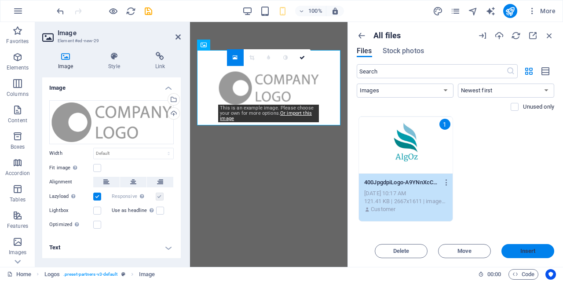
click at [540, 249] on span "Insert" at bounding box center [528, 251] width 46 height 5
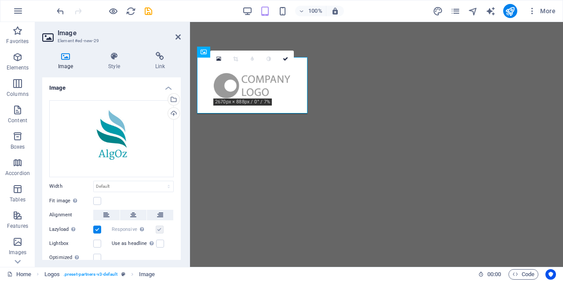
click at [175, 34] on h2 "Image" at bounding box center [119, 33] width 123 height 8
click at [180, 37] on icon at bounding box center [178, 36] width 5 height 7
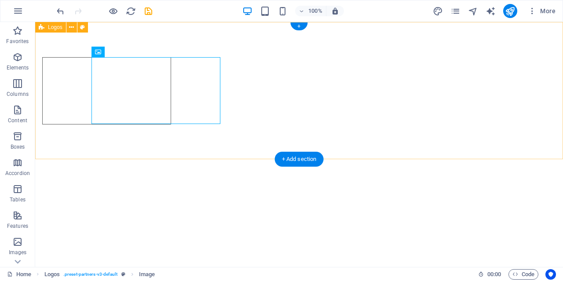
click at [304, 86] on div at bounding box center [299, 91] width 528 height 138
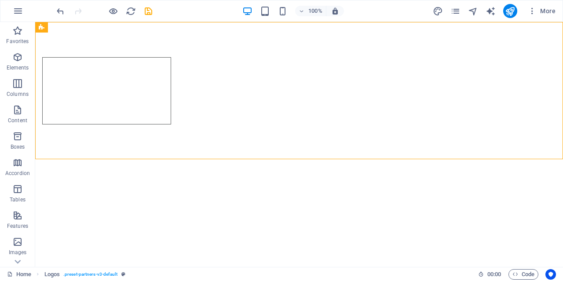
click at [252, 160] on html "Skip to main content" at bounding box center [299, 91] width 528 height 138
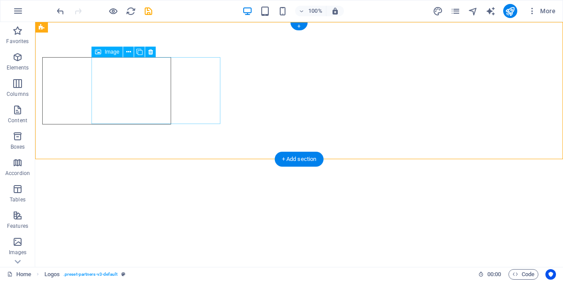
click at [162, 89] on figure at bounding box center [106, 90] width 129 height 67
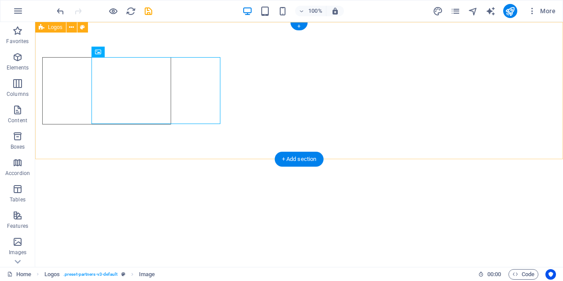
click at [257, 87] on div at bounding box center [299, 91] width 528 height 138
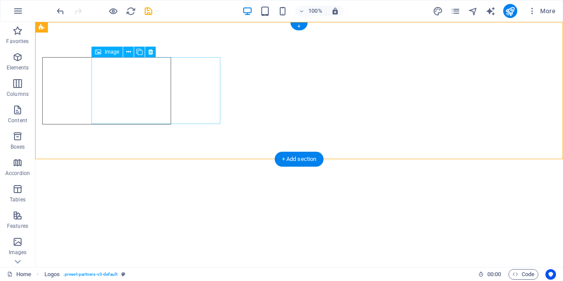
click at [158, 84] on figure at bounding box center [106, 90] width 129 height 67
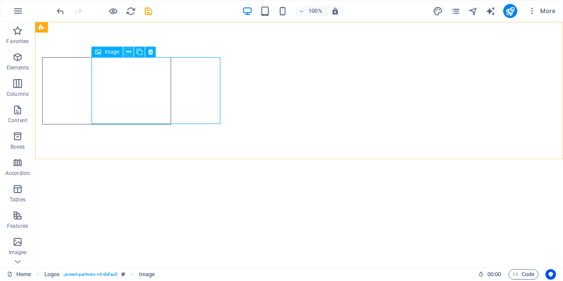
click at [131, 51] on button at bounding box center [128, 52] width 11 height 11
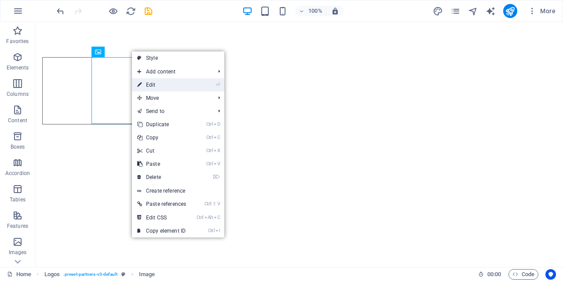
click at [160, 84] on link "⏎ Edit" at bounding box center [161, 84] width 59 height 13
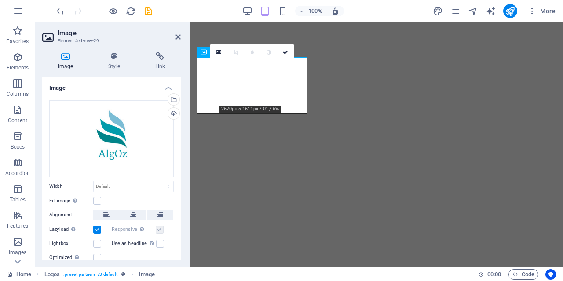
click at [149, 100] on div "Drag files here, click to choose files or select files from Files or our free s…" at bounding box center [111, 181] width 139 height 177
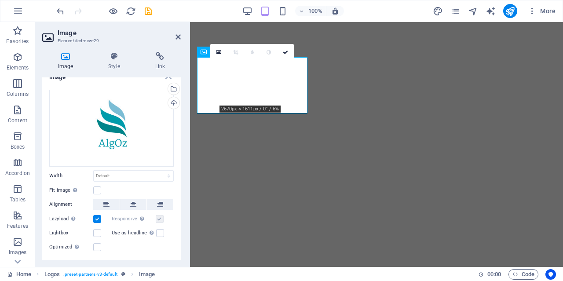
scroll to position [0, 0]
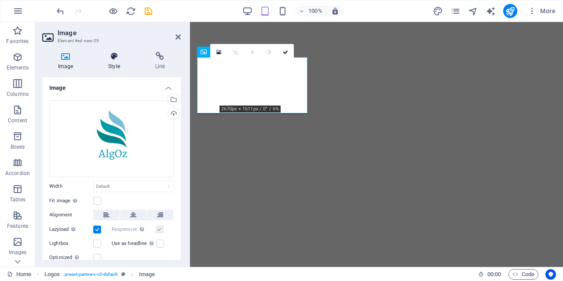
click at [113, 59] on icon at bounding box center [113, 56] width 43 height 9
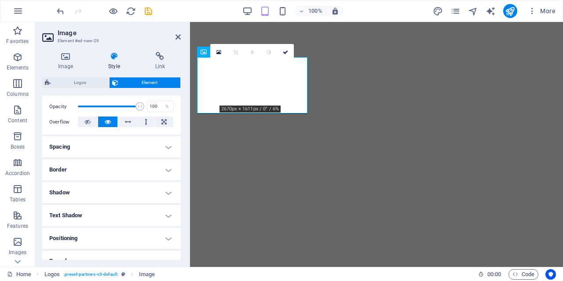
scroll to position [169, 0]
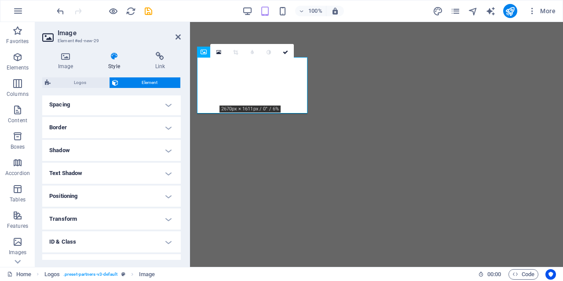
click at [167, 131] on h4 "Border" at bounding box center [111, 127] width 139 height 21
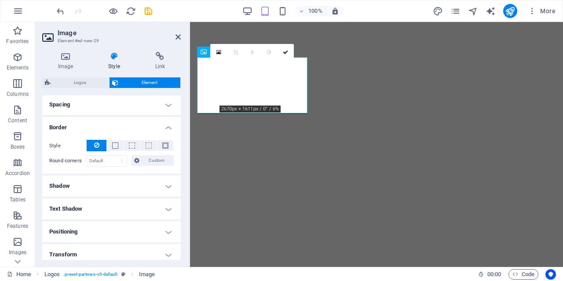
click at [99, 142] on button at bounding box center [97, 145] width 20 height 11
click at [177, 35] on icon at bounding box center [178, 36] width 5 height 7
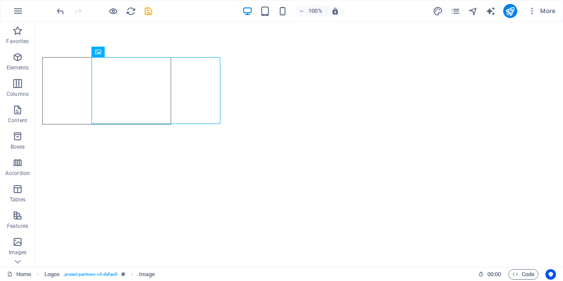
click at [209, 160] on html "Skip to main content" at bounding box center [299, 91] width 528 height 138
click at [148, 14] on icon "save" at bounding box center [148, 11] width 10 height 10
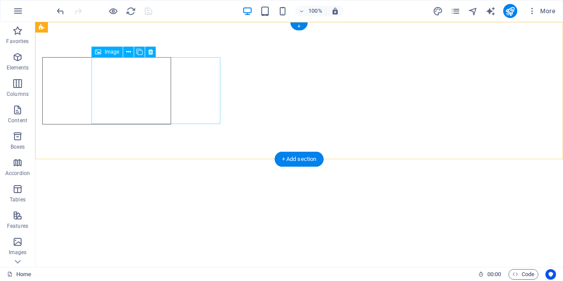
click at [171, 83] on figure at bounding box center [106, 90] width 129 height 67
click at [171, 123] on figure at bounding box center [106, 90] width 129 height 67
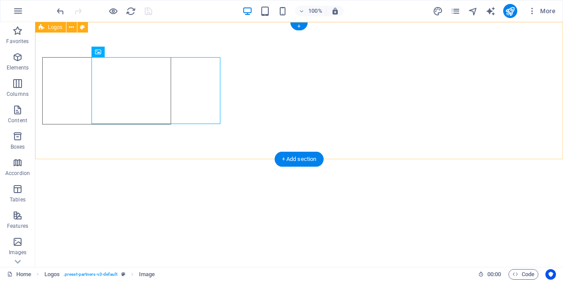
click at [200, 143] on div at bounding box center [299, 91] width 528 height 138
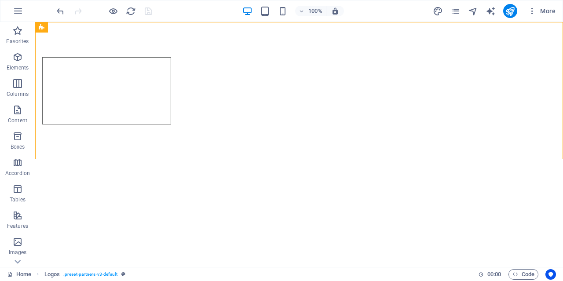
click at [213, 160] on html "Skip to main content" at bounding box center [299, 91] width 528 height 138
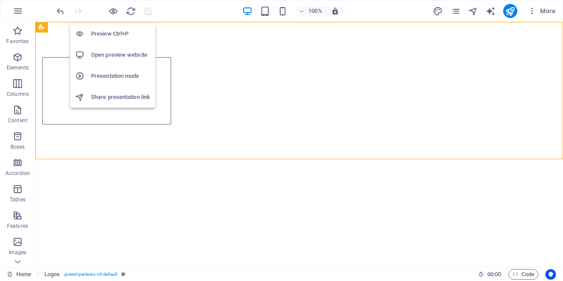
click at [123, 34] on h6 "Preview Ctrl+P" at bounding box center [120, 34] width 59 height 11
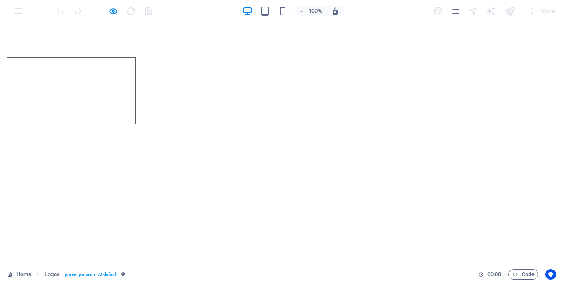
click at [72, 91] on img at bounding box center [72, 91] width 0 height 0
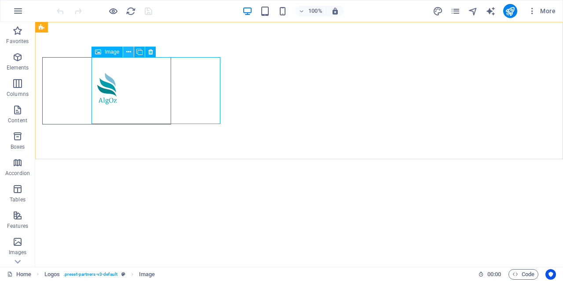
click at [126, 50] on button at bounding box center [128, 52] width 11 height 11
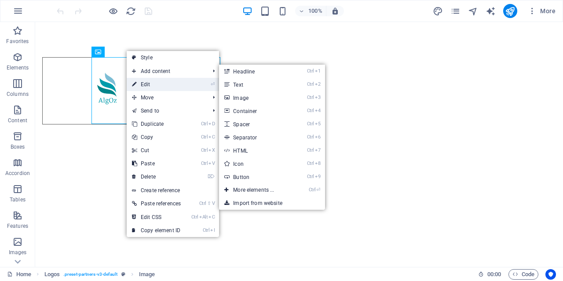
click at [154, 87] on link "⏎ Edit" at bounding box center [156, 84] width 59 height 13
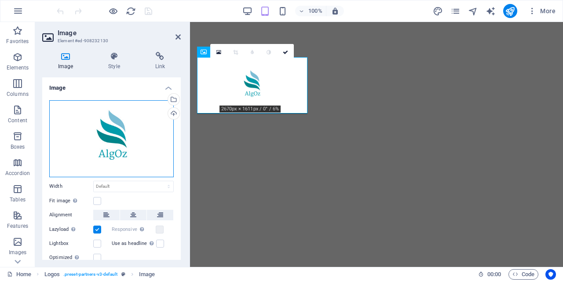
click at [136, 128] on div "Drag files here, click to choose files or select files from Files or our free s…" at bounding box center [111, 138] width 125 height 77
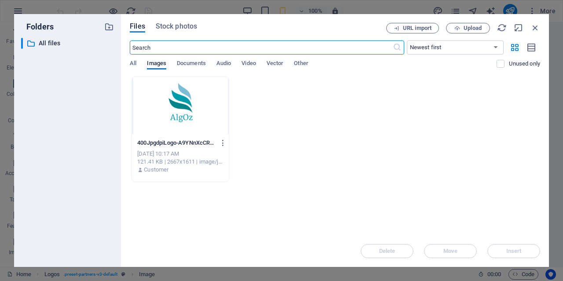
click at [197, 96] on div at bounding box center [180, 105] width 97 height 57
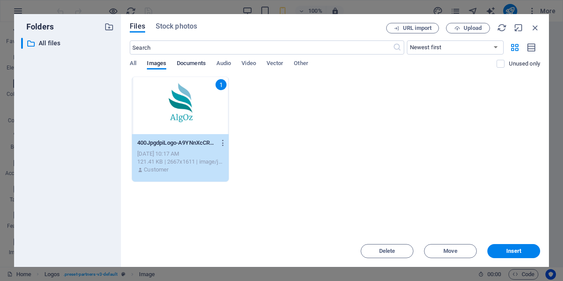
click at [195, 63] on span "Documents" at bounding box center [191, 64] width 29 height 12
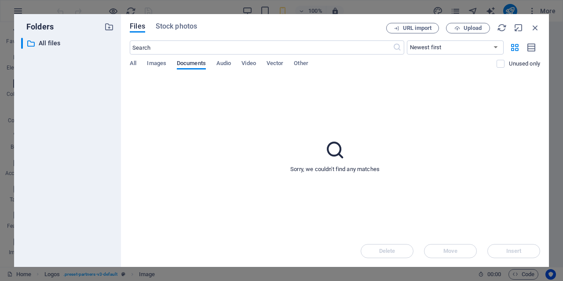
click at [195, 63] on span "Documents" at bounding box center [191, 64] width 29 height 12
click at [165, 62] on span "Images" at bounding box center [156, 64] width 19 height 12
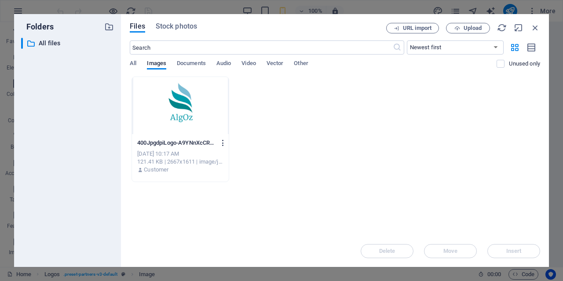
click at [224, 143] on icon "button" at bounding box center [223, 143] width 8 height 8
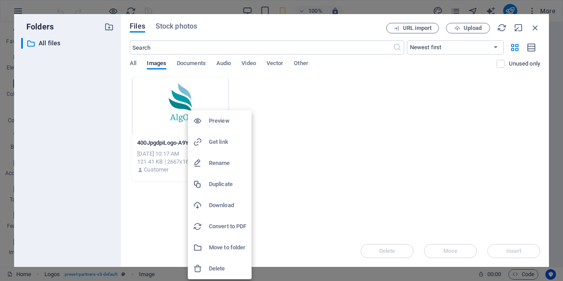
click at [232, 268] on h6 "Delete" at bounding box center [227, 269] width 37 height 11
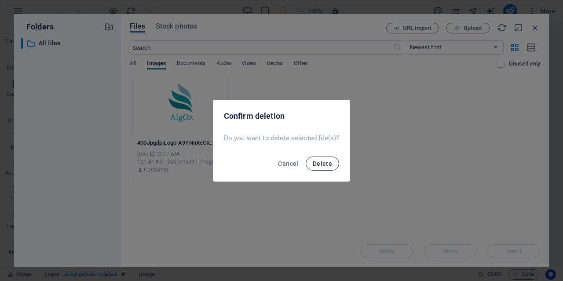
click at [323, 164] on span "Delete" at bounding box center [322, 163] width 19 height 7
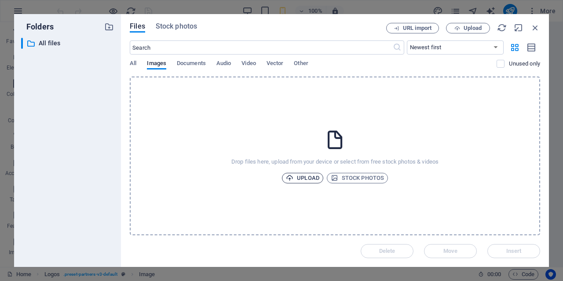
click at [305, 180] on span "Upload" at bounding box center [302, 178] width 33 height 11
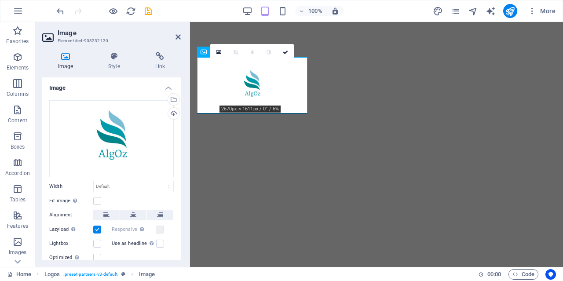
click at [353, 149] on html "Skip to main content" at bounding box center [376, 85] width 373 height 127
click at [289, 51] on link at bounding box center [285, 52] width 17 height 17
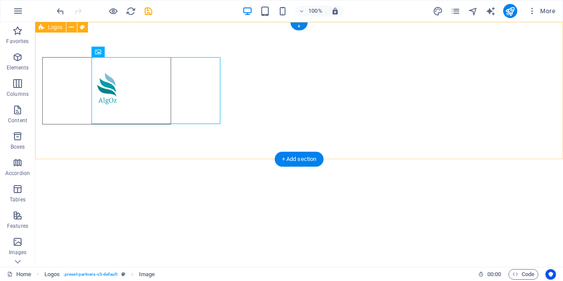
click at [268, 115] on div at bounding box center [299, 91] width 528 height 138
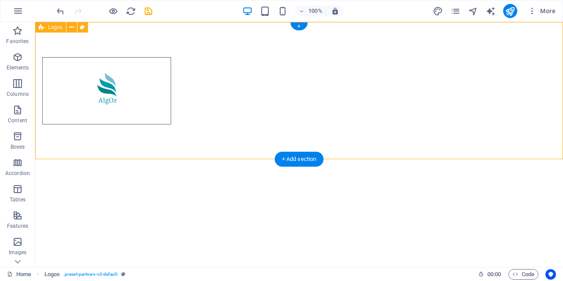
click at [197, 55] on div at bounding box center [299, 91] width 528 height 138
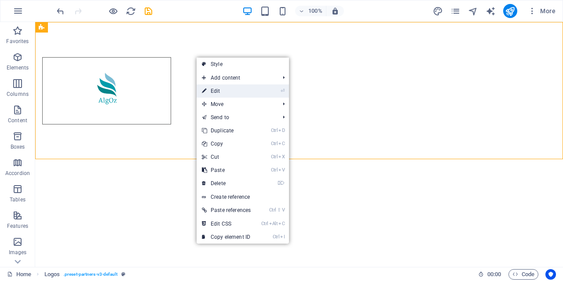
click at [230, 90] on link "⏎ Edit" at bounding box center [226, 91] width 59 height 13
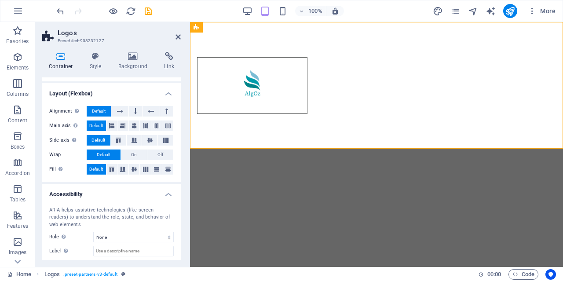
scroll to position [127, 0]
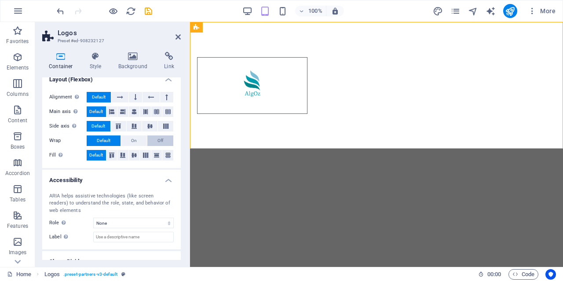
click at [162, 142] on span "Off" at bounding box center [161, 141] width 6 height 11
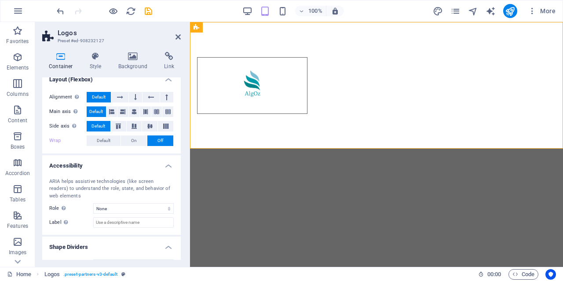
click at [187, 154] on div "Container Style Background Link Size Height Default px rem % vh vw Min. height …" at bounding box center [111, 156] width 153 height 222
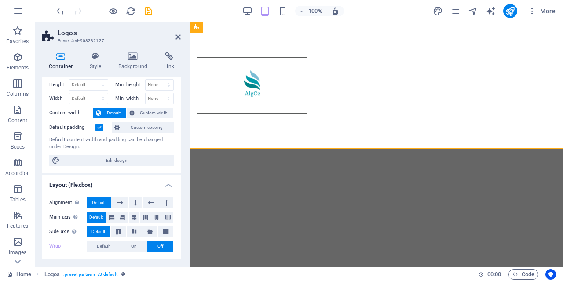
scroll to position [0, 0]
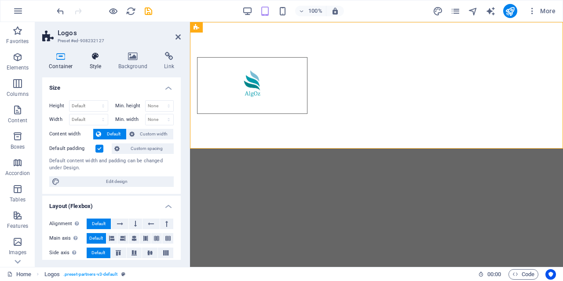
click at [99, 58] on icon at bounding box center [95, 56] width 25 height 9
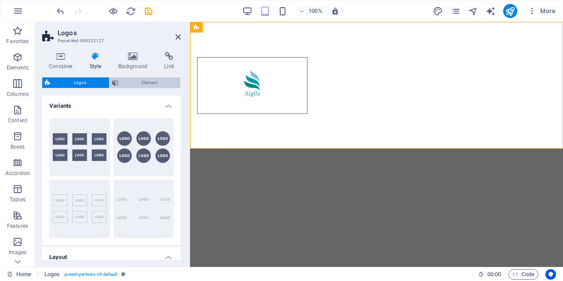
click at [157, 84] on span "Element" at bounding box center [149, 82] width 57 height 11
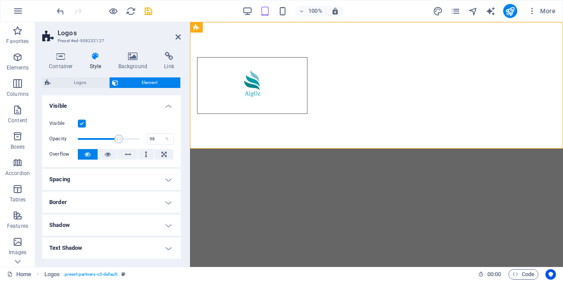
type input "100"
drag, startPoint x: 139, startPoint y: 140, endPoint x: 158, endPoint y: 143, distance: 19.6
click at [158, 143] on div "Opacity 100 %" at bounding box center [111, 138] width 125 height 13
click at [98, 81] on span "Logos" at bounding box center [79, 82] width 53 height 11
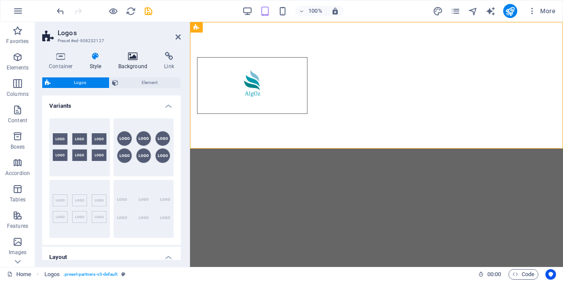
click at [127, 63] on h4 "Background" at bounding box center [135, 61] width 46 height 18
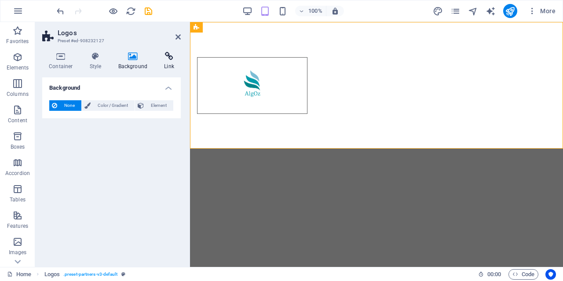
click at [170, 61] on h4 "Link" at bounding box center [169, 61] width 23 height 18
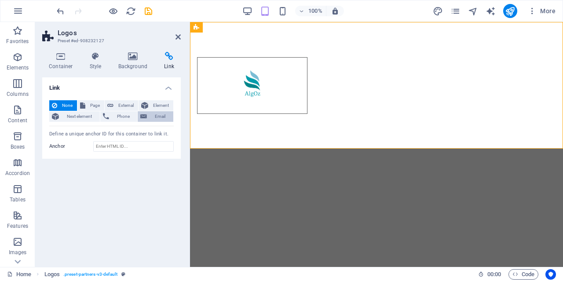
click at [160, 118] on span "Email" at bounding box center [160, 116] width 21 height 11
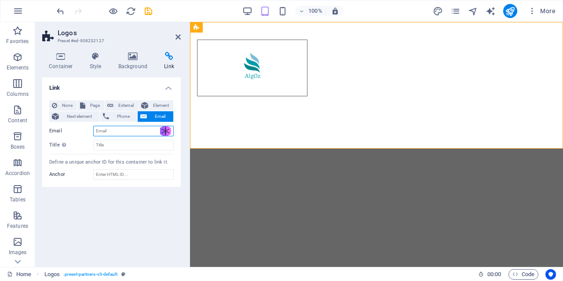
click at [119, 132] on input "Email" at bounding box center [133, 131] width 81 height 11
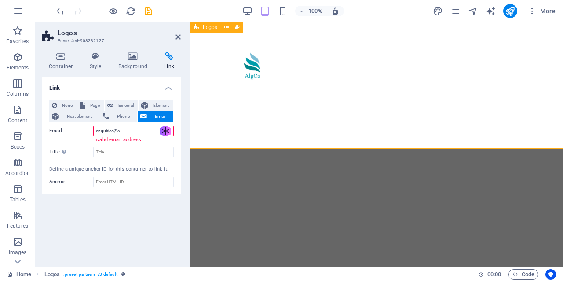
type input "enquiries@a"
drag, startPoint x: 0, startPoint y: 37, endPoint x: 185, endPoint y: 18, distance: 185.8
click at [175, 37] on header "Logos Preset #ed-908232127" at bounding box center [111, 33] width 139 height 23
click at [182, 33] on aside "Logos Preset #ed-908232127 Container Style Background Link Size Height Default …" at bounding box center [112, 144] width 155 height 245
click at [177, 35] on icon at bounding box center [178, 36] width 5 height 7
